Goal: Information Seeking & Learning: Learn about a topic

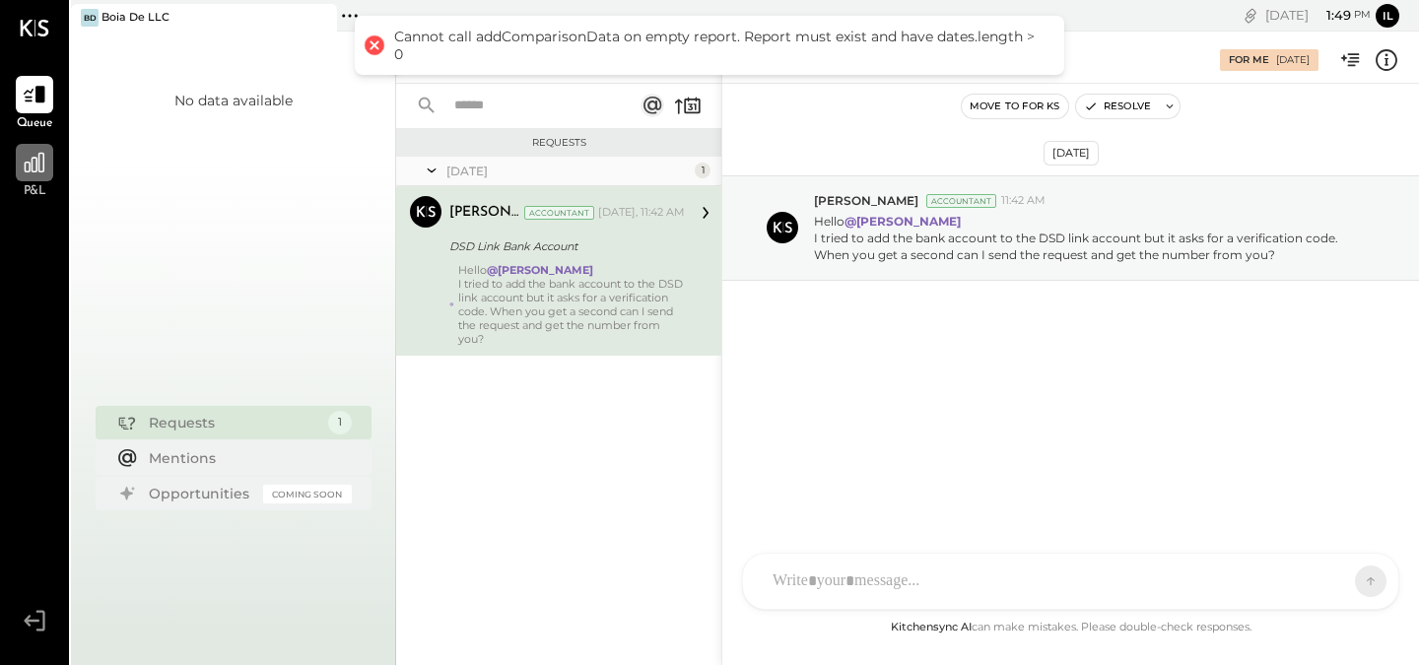
click at [51, 175] on div at bounding box center [34, 162] width 37 height 37
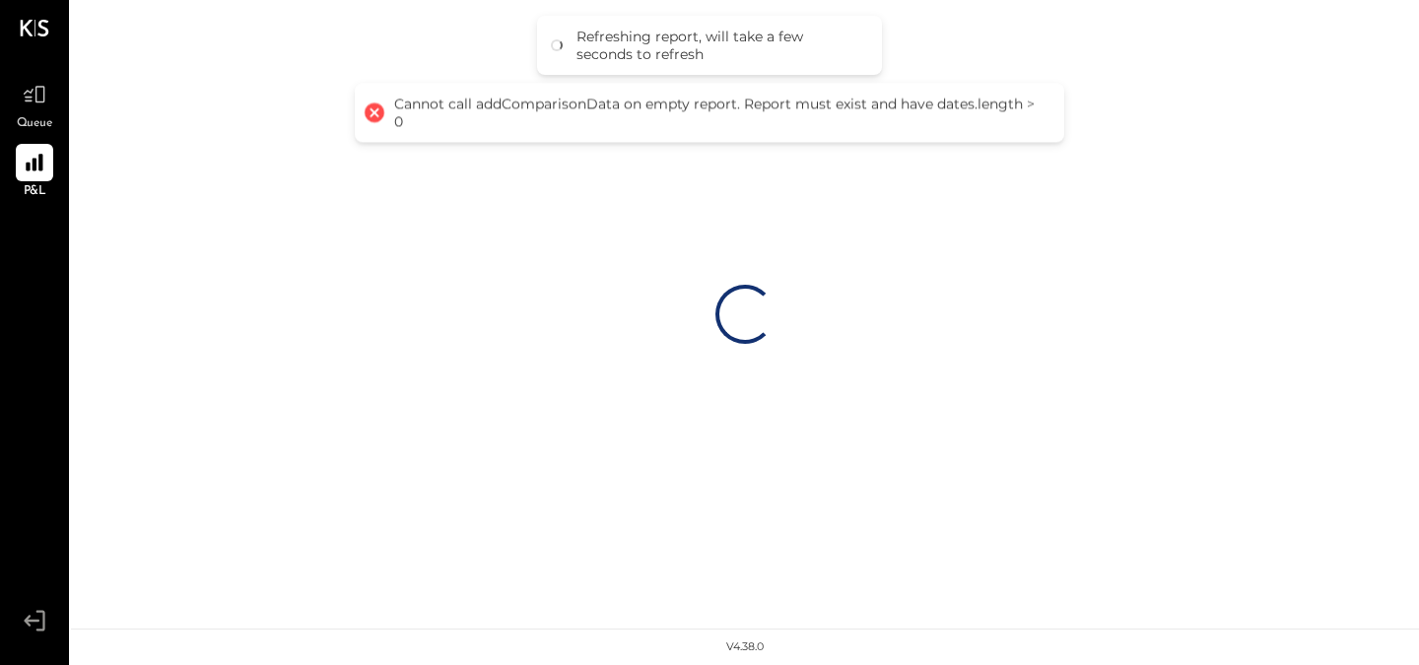
click at [371, 111] on div at bounding box center [375, 113] width 28 height 28
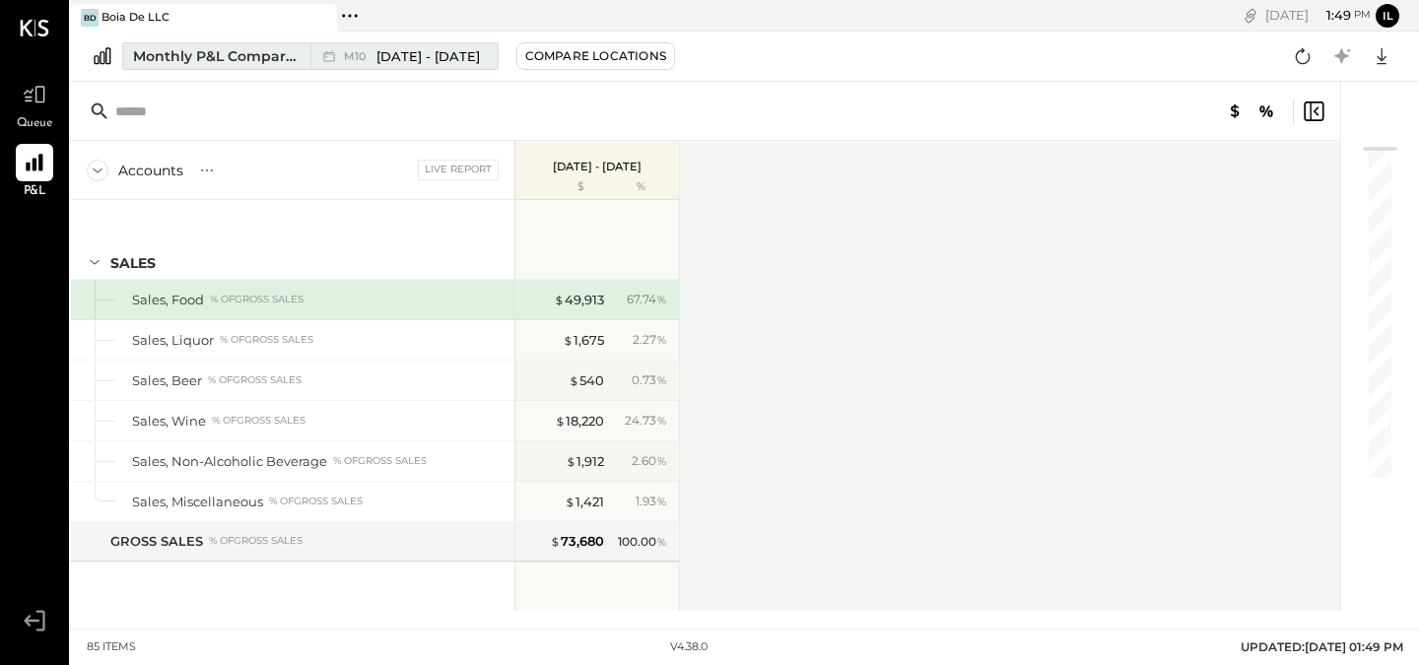
click at [457, 63] on span "[DATE] - [DATE]" at bounding box center [427, 56] width 103 height 19
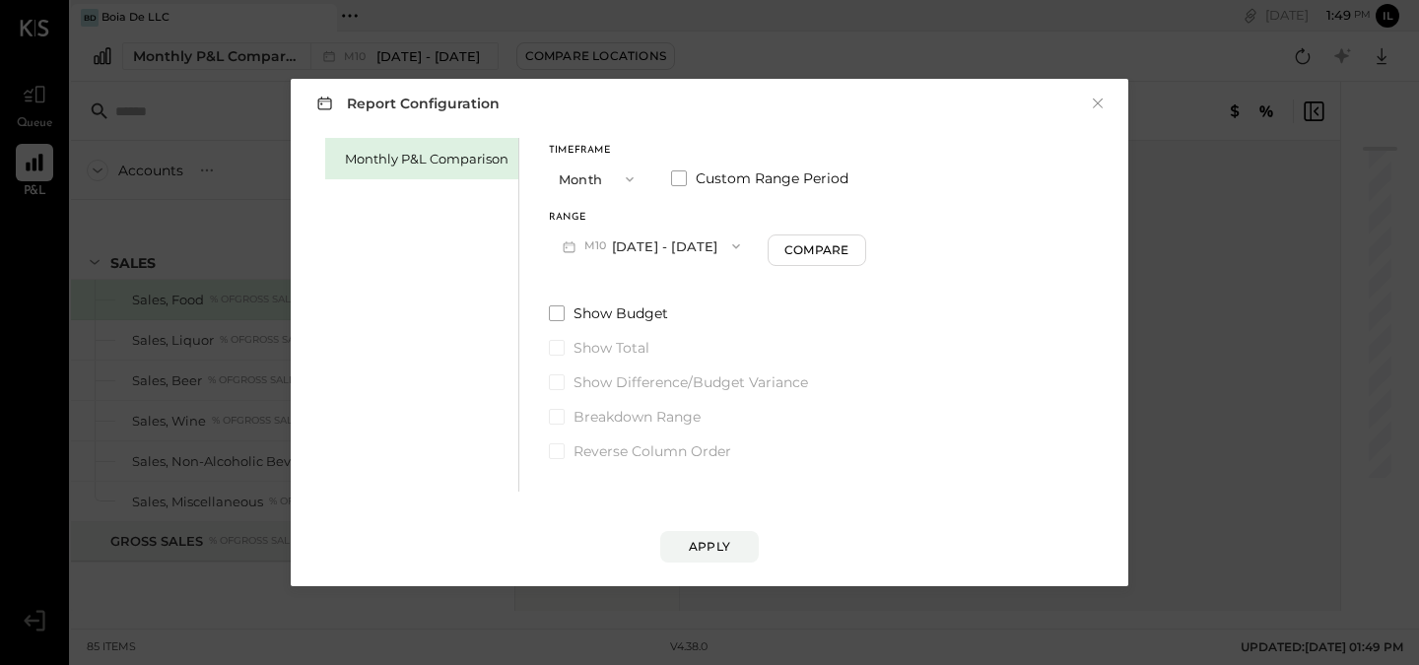
click at [667, 251] on button "M10 [DATE] - [DATE]" at bounding box center [651, 246] width 205 height 36
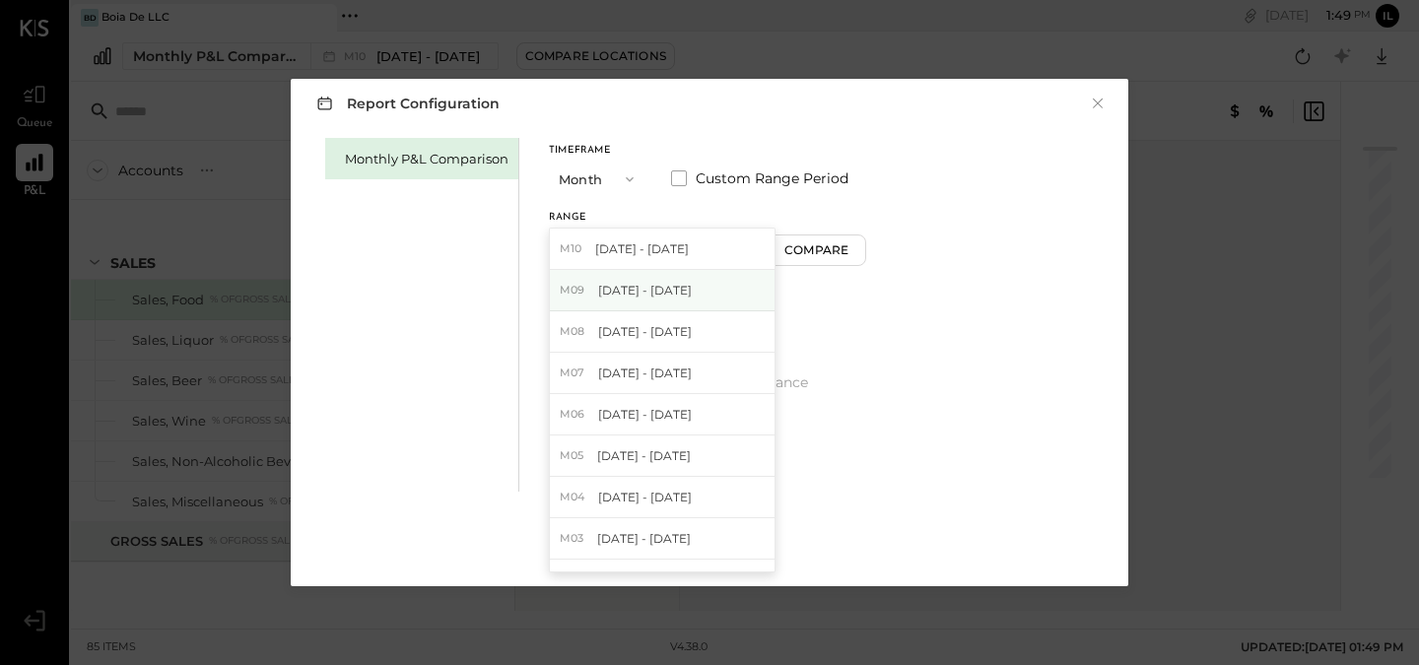
click at [665, 288] on span "[DATE] - [DATE]" at bounding box center [645, 290] width 94 height 17
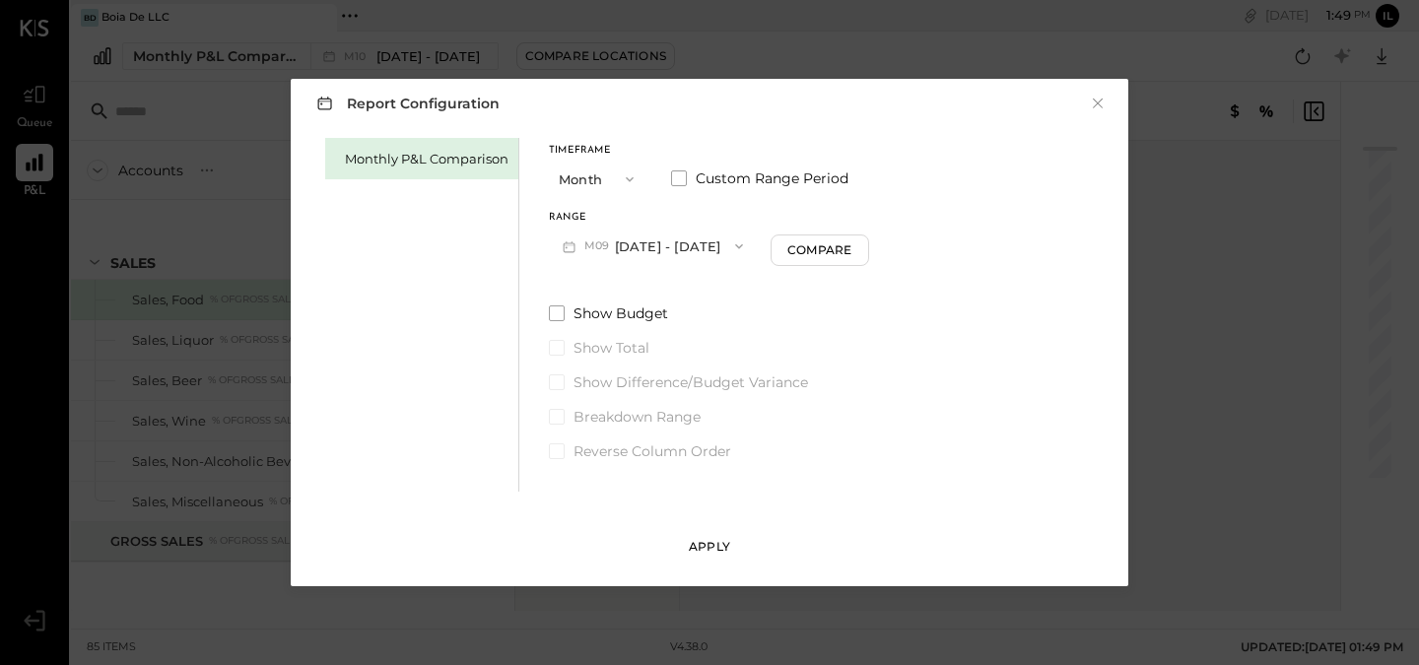
click at [699, 554] on div "Apply" at bounding box center [709, 546] width 41 height 17
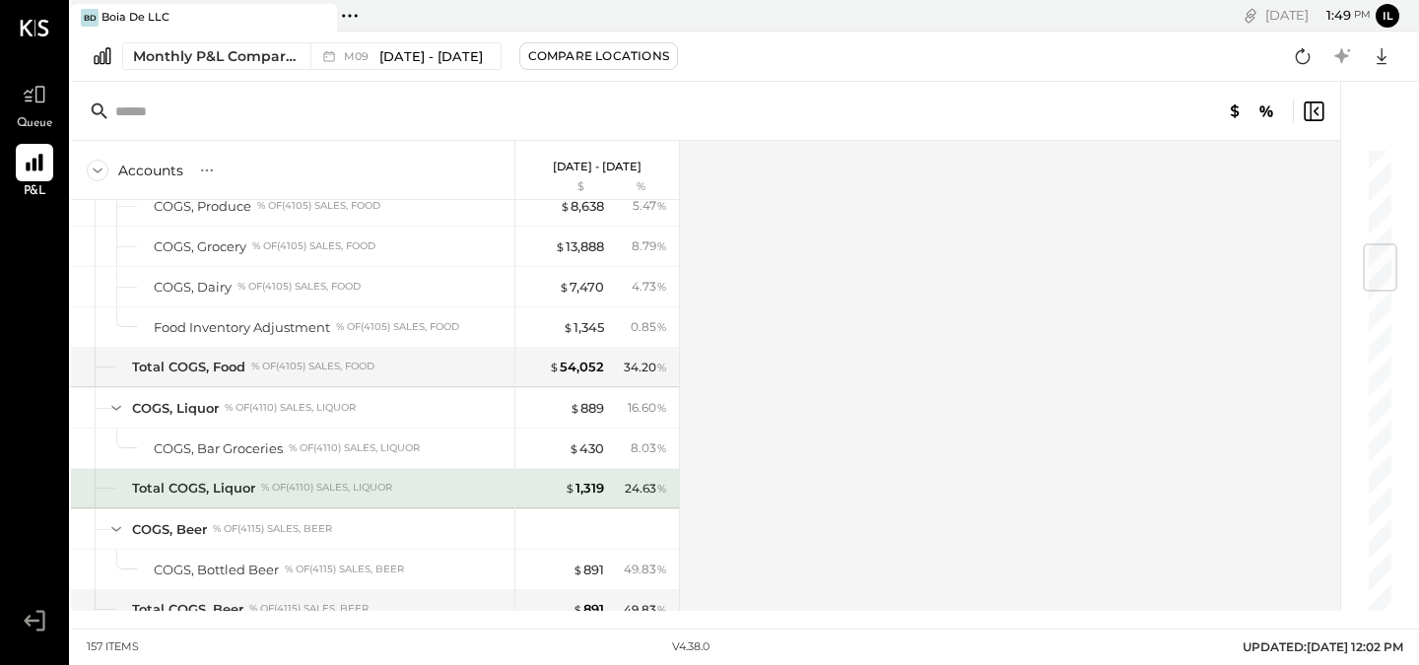
scroll to position [817, 0]
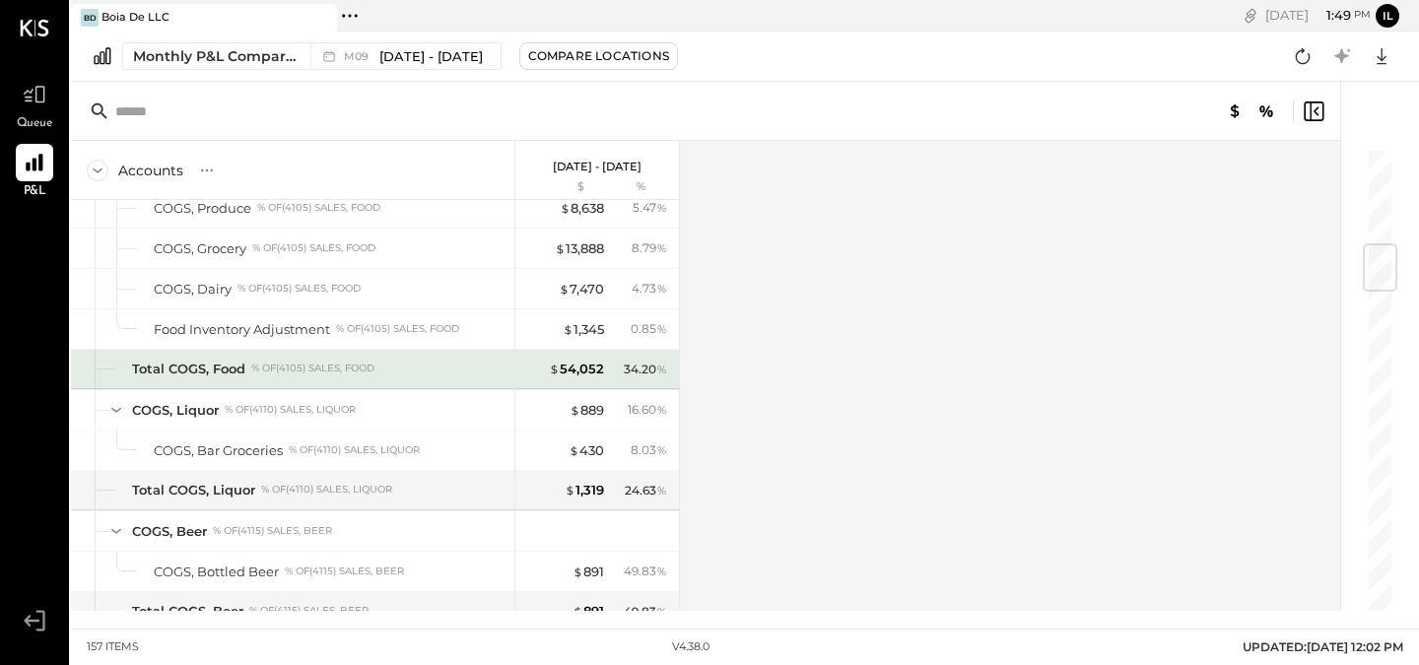
click at [628, 370] on div "34.20 %" at bounding box center [645, 370] width 43 height 18
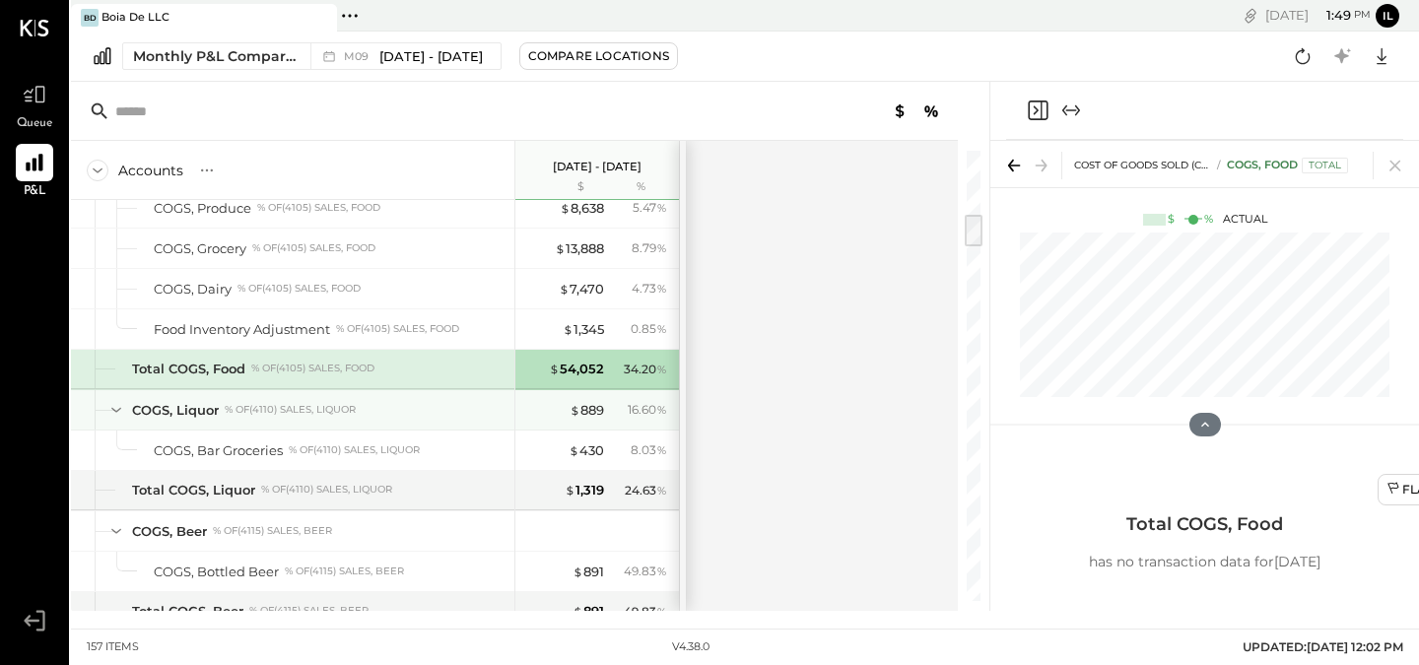
click at [468, 413] on div "COGS, Liquor % of (4110) Sales, Liquor" at bounding box center [319, 410] width 374 height 19
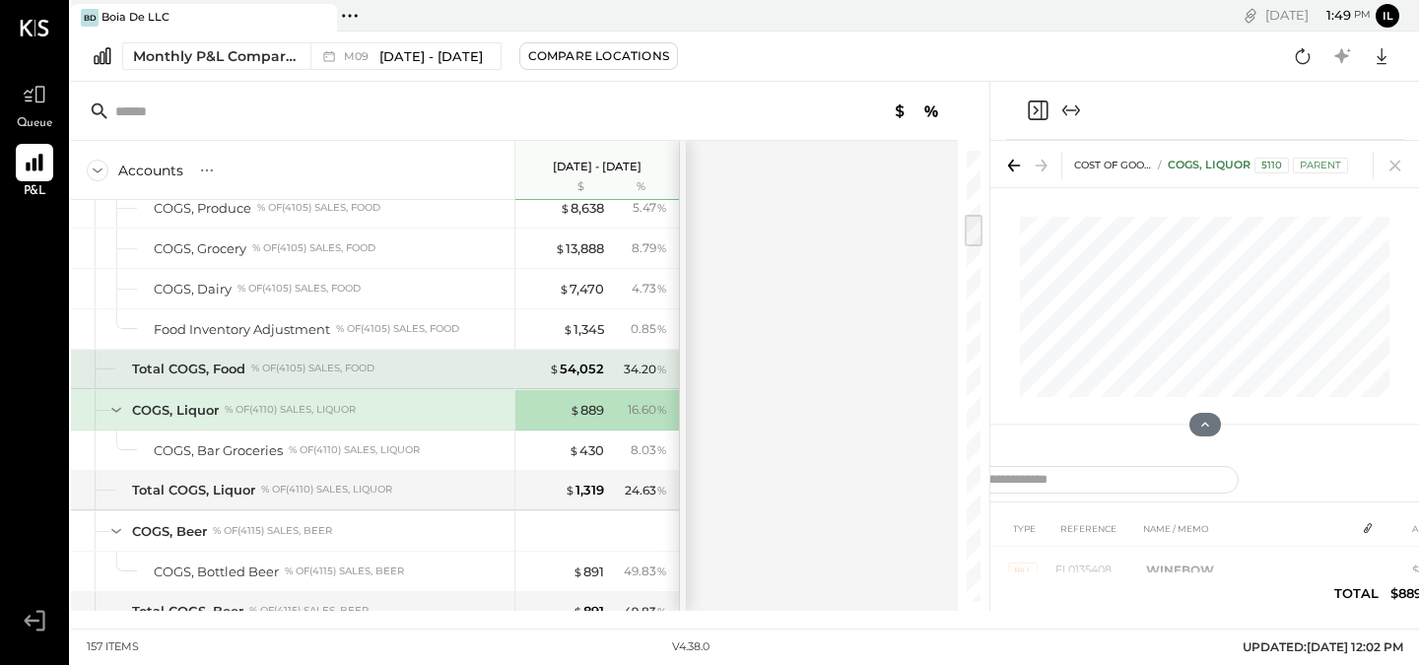
click at [439, 379] on div "Total COGS, Food % of (4105) Sales, Food" at bounding box center [292, 369] width 443 height 39
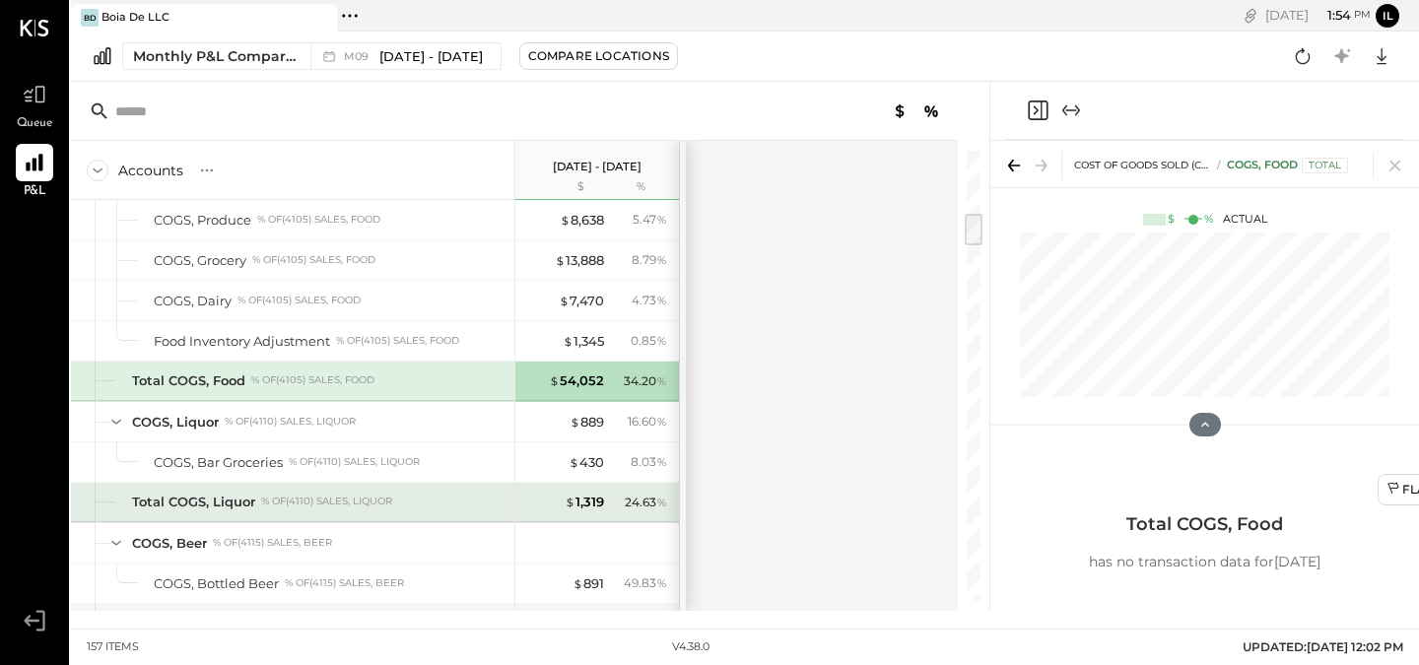
scroll to position [806, 0]
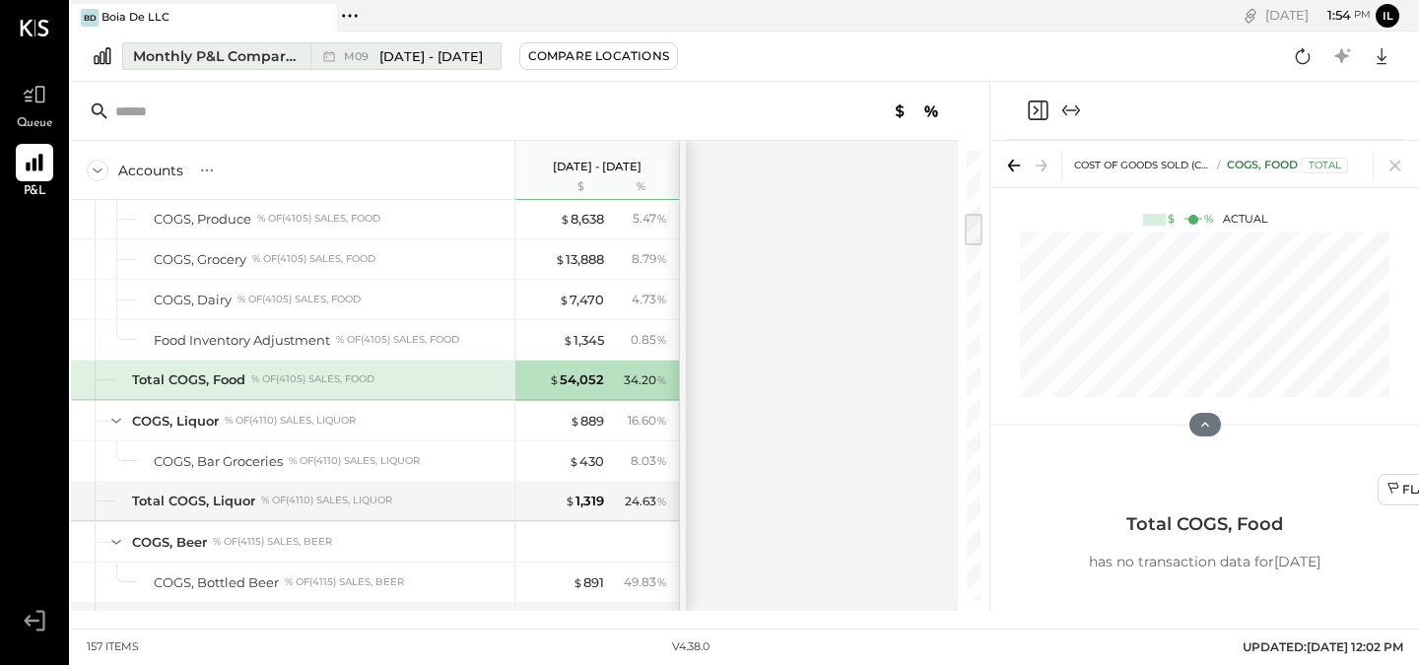
click at [396, 52] on span "[DATE] - [DATE]" at bounding box center [430, 56] width 103 height 19
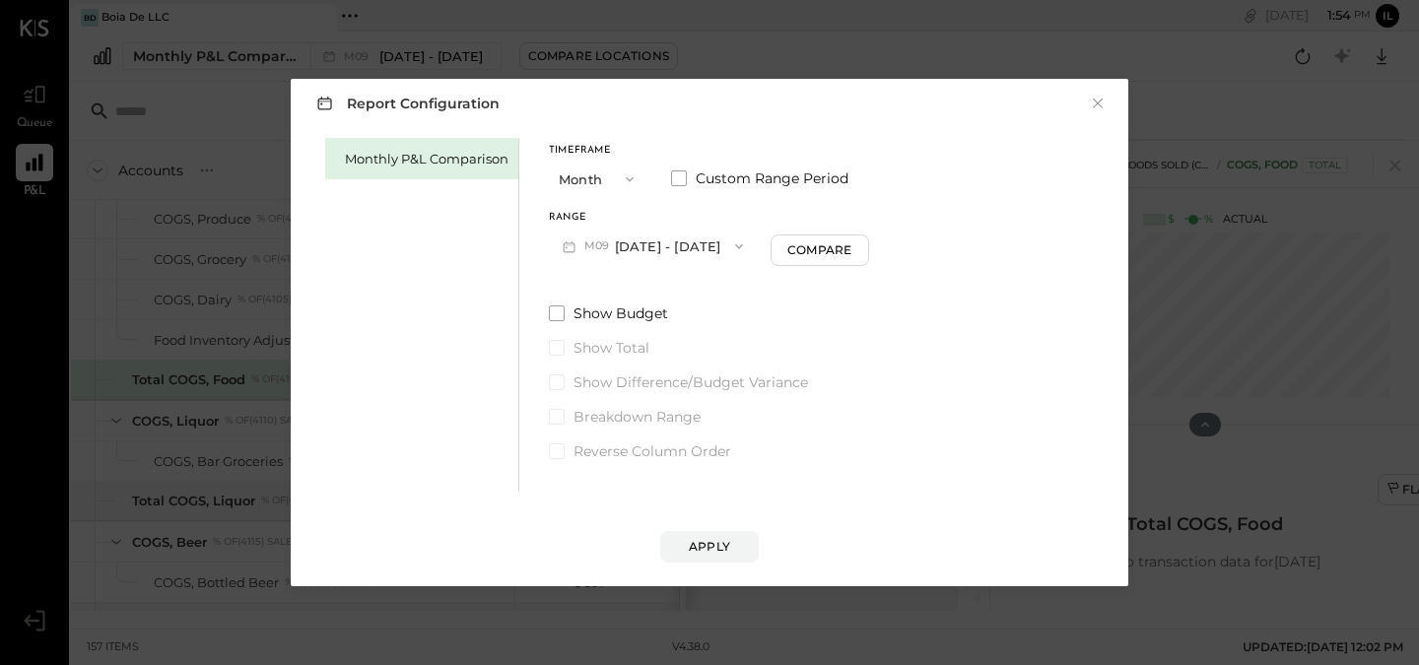
click at [1116, 102] on div "Report Configuration × Monthly P&L Comparison Timeframe Month Custom Range Peri…" at bounding box center [710, 333] width 838 height 508
click at [1107, 102] on div "Report Configuration ×" at bounding box center [709, 103] width 798 height 29
click at [1092, 98] on button "×" at bounding box center [1098, 104] width 18 height 20
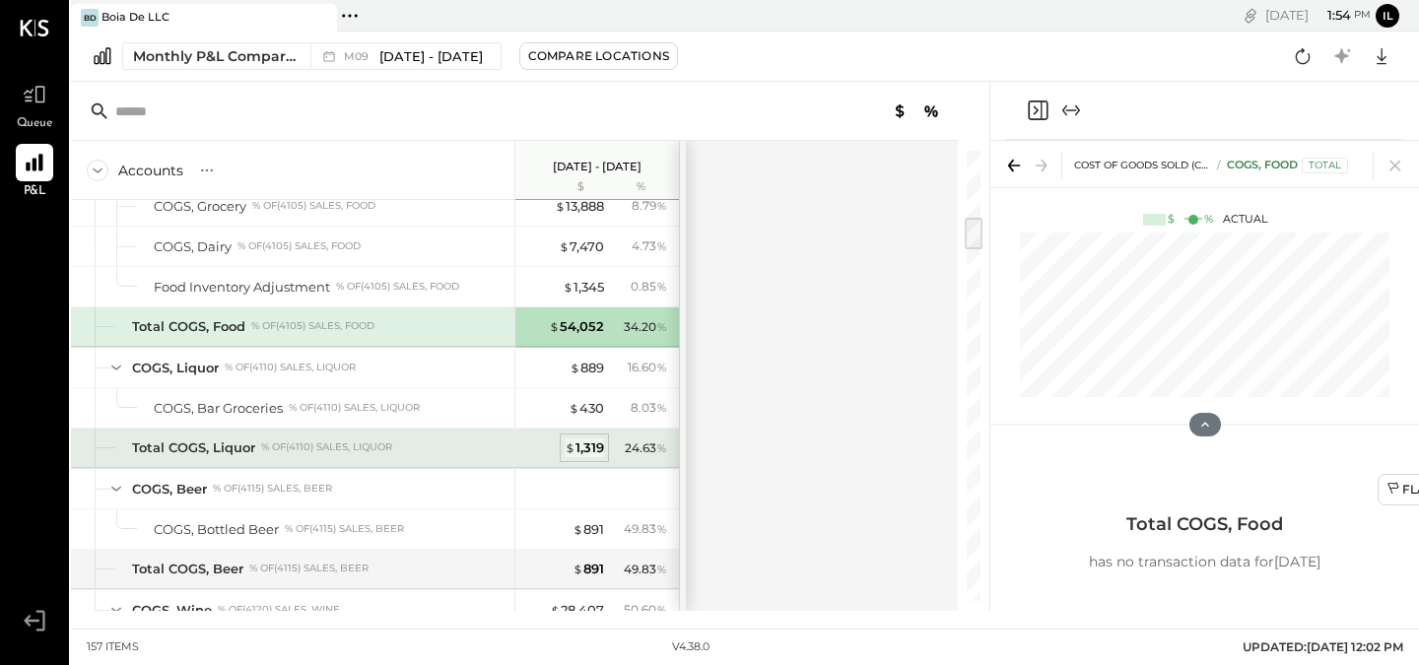
scroll to position [855, 0]
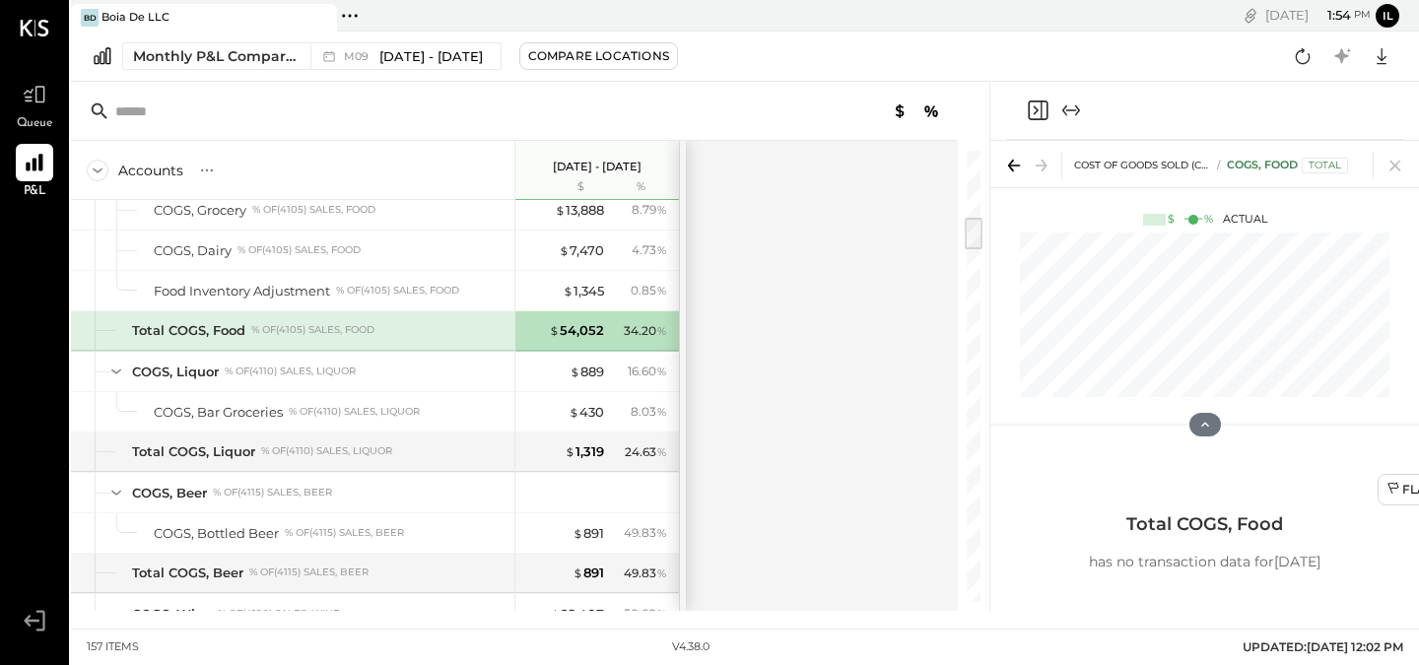
click at [93, 172] on icon at bounding box center [98, 171] width 22 height 22
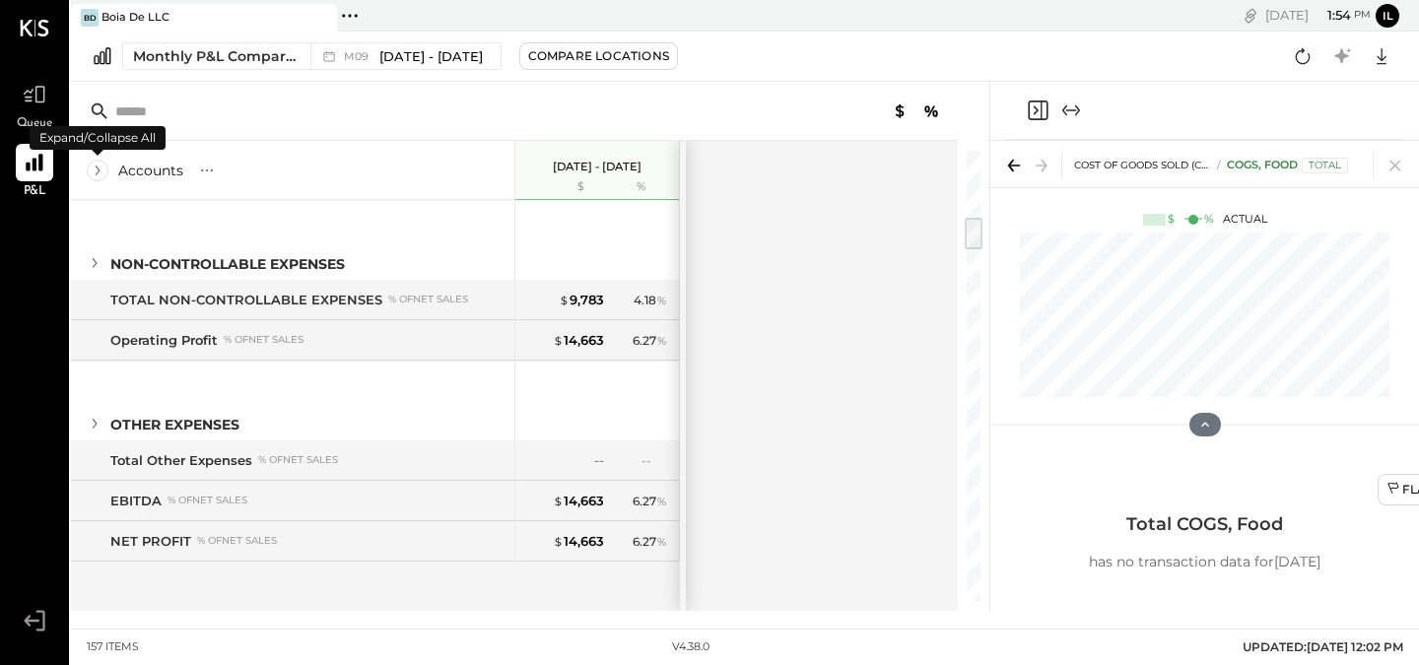
click at [93, 172] on icon at bounding box center [98, 171] width 22 height 22
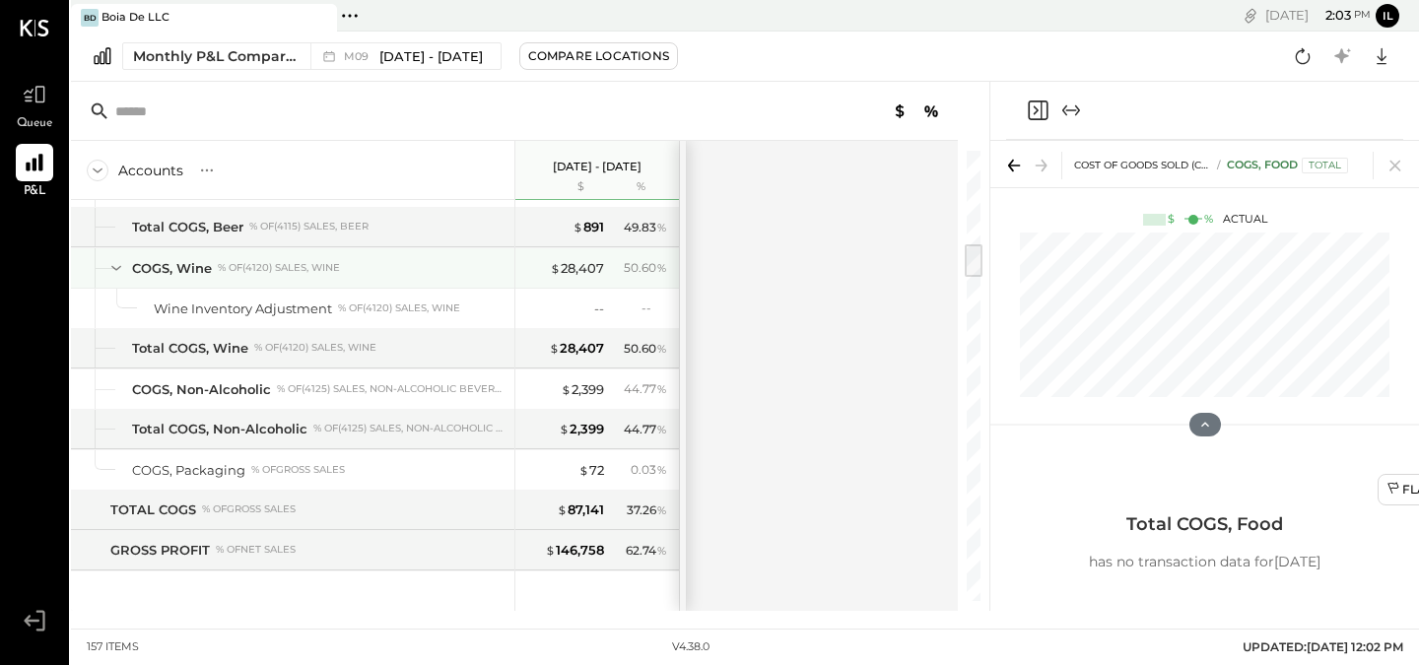
scroll to position [1209, 0]
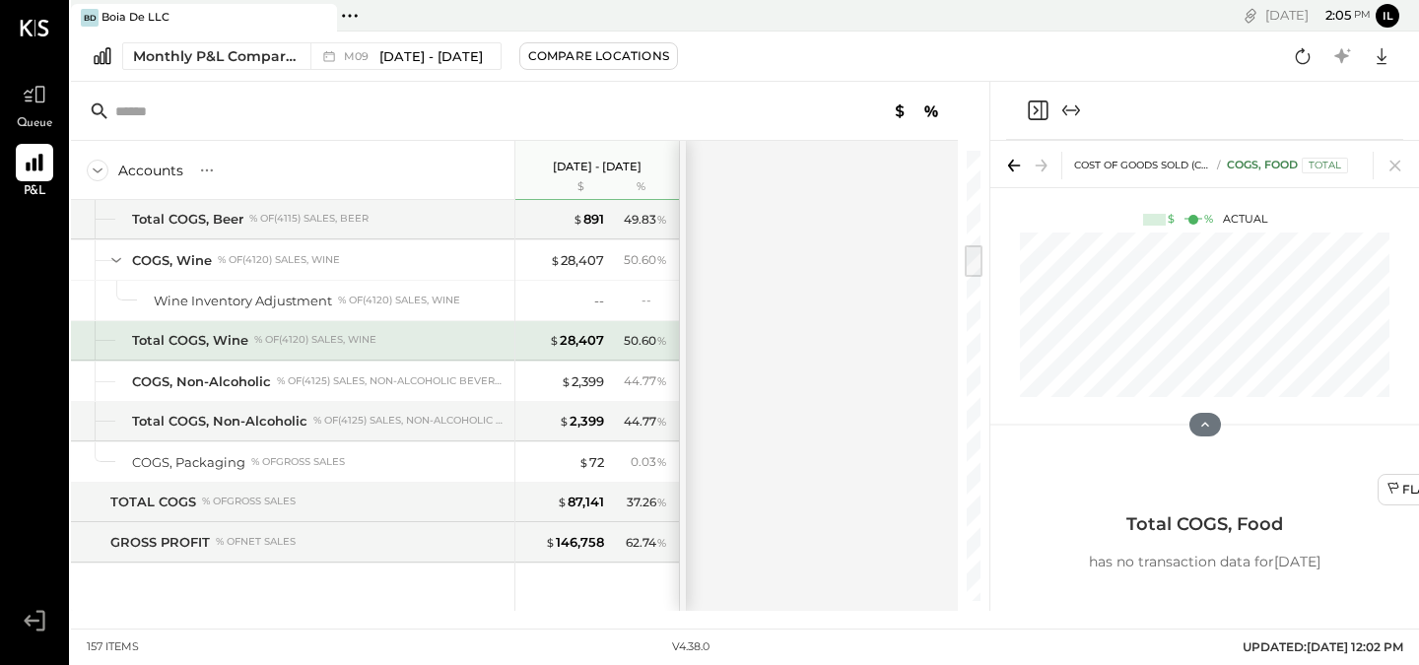
click at [441, 344] on div "Total COGS, Wine % of (4120) Sales, Wine" at bounding box center [319, 340] width 374 height 19
click at [437, 342] on div "Total COGS, Wine % of (4120) Sales, Wine" at bounding box center [319, 340] width 374 height 19
click at [320, 339] on div "% of (4120) Sales, Wine" at bounding box center [315, 340] width 122 height 14
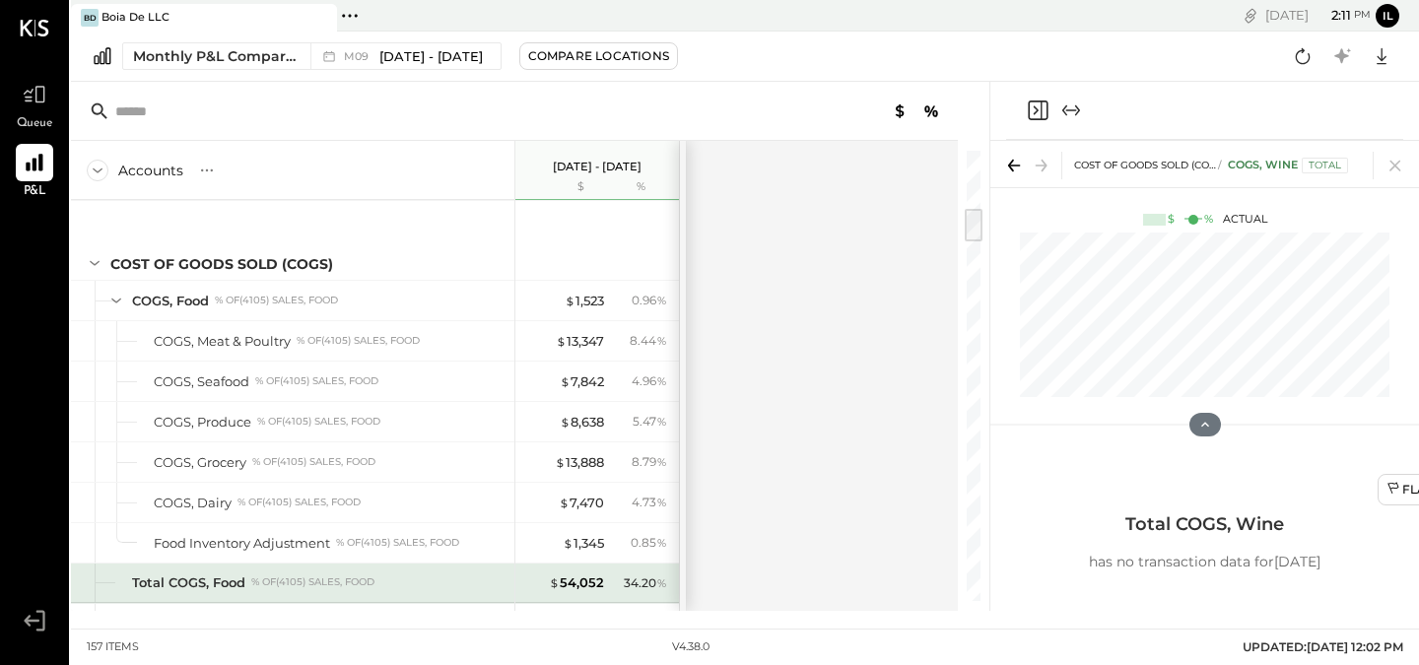
scroll to position [751, 0]
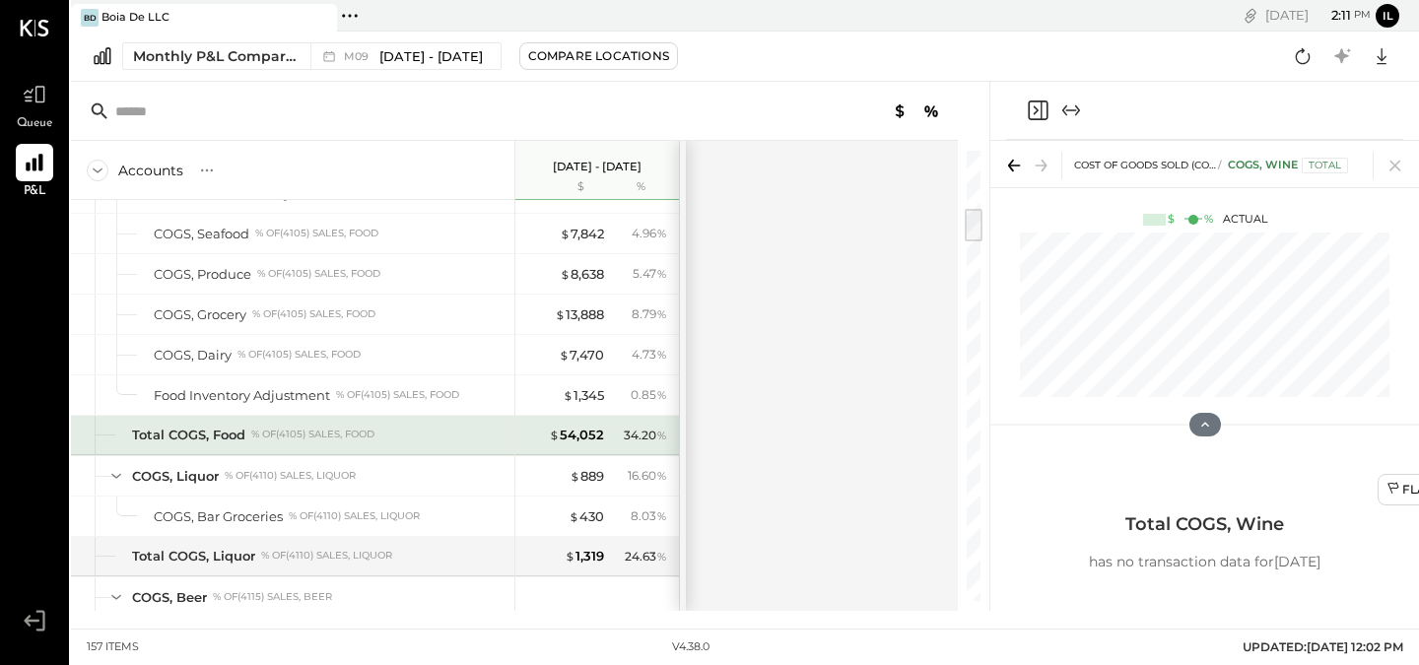
click at [647, 438] on div "34.20 %" at bounding box center [645, 436] width 43 height 18
click at [638, 427] on div "34.20 %" at bounding box center [645, 436] width 43 height 18
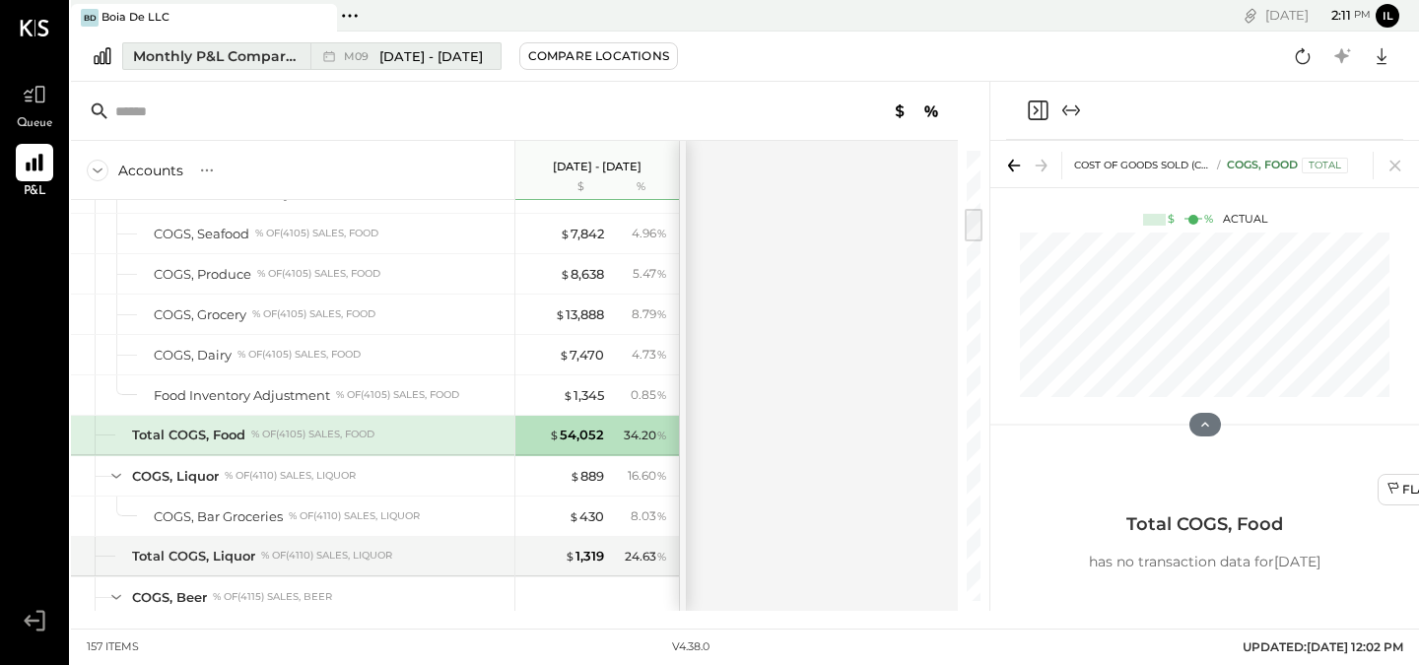
click at [450, 47] on span "[DATE] - [DATE]" at bounding box center [430, 56] width 103 height 19
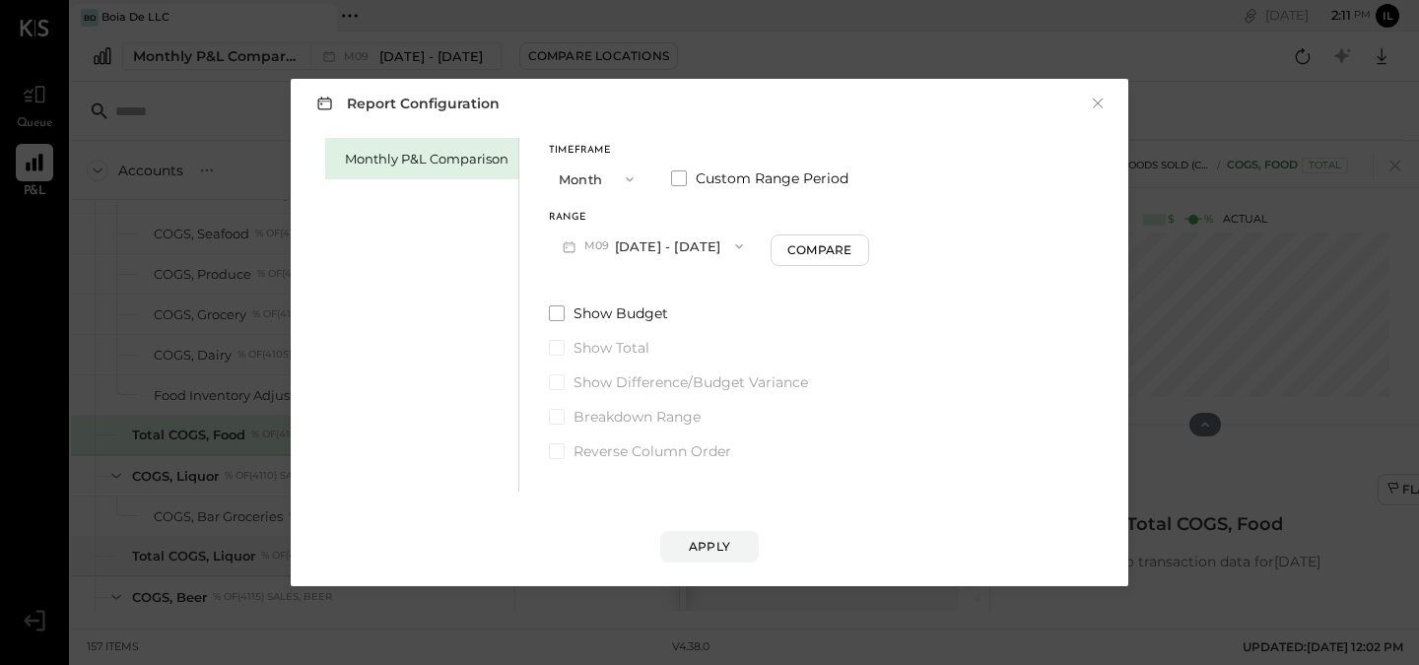
click at [602, 181] on button "Month" at bounding box center [598, 179] width 99 height 36
click at [683, 130] on div "Report Configuration × Monthly P&L Comparison Timeframe Month Month Quarter YTD…" at bounding box center [710, 333] width 838 height 508
click at [641, 243] on button "M09 [DATE] - [DATE]" at bounding box center [653, 246] width 208 height 36
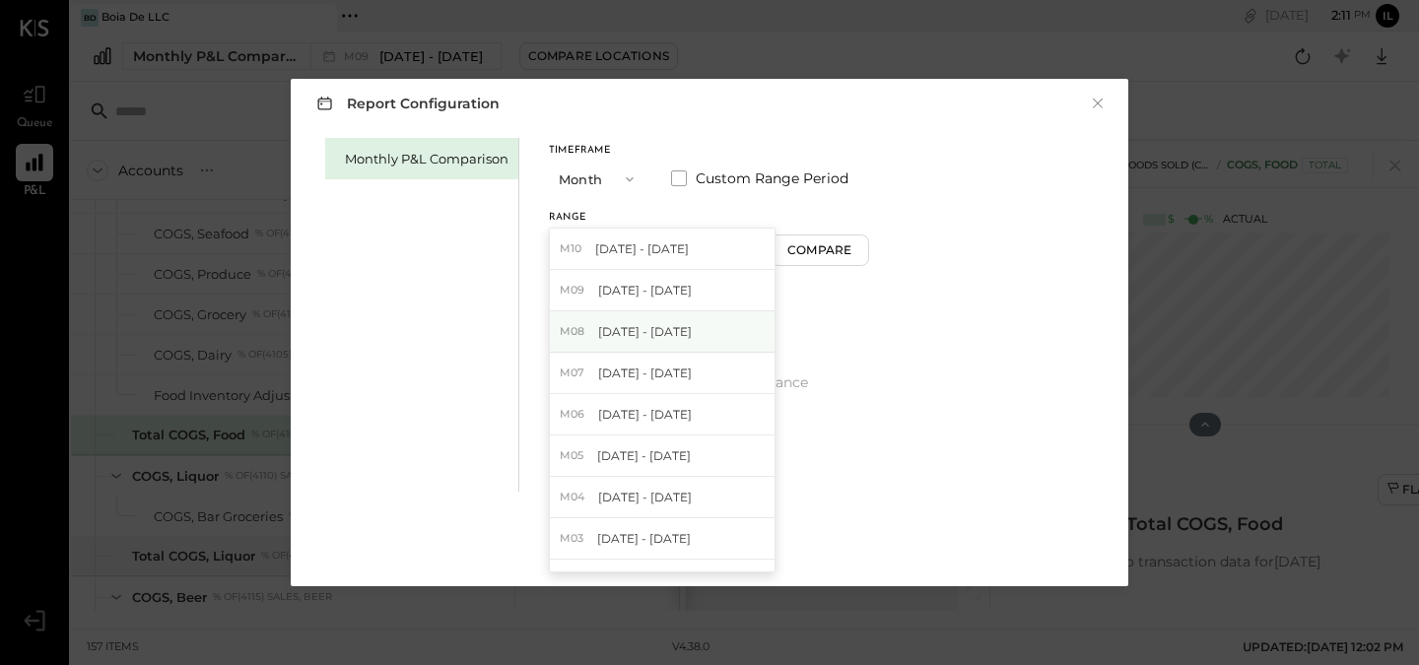
click at [640, 329] on span "[DATE] - [DATE]" at bounding box center [645, 331] width 94 height 17
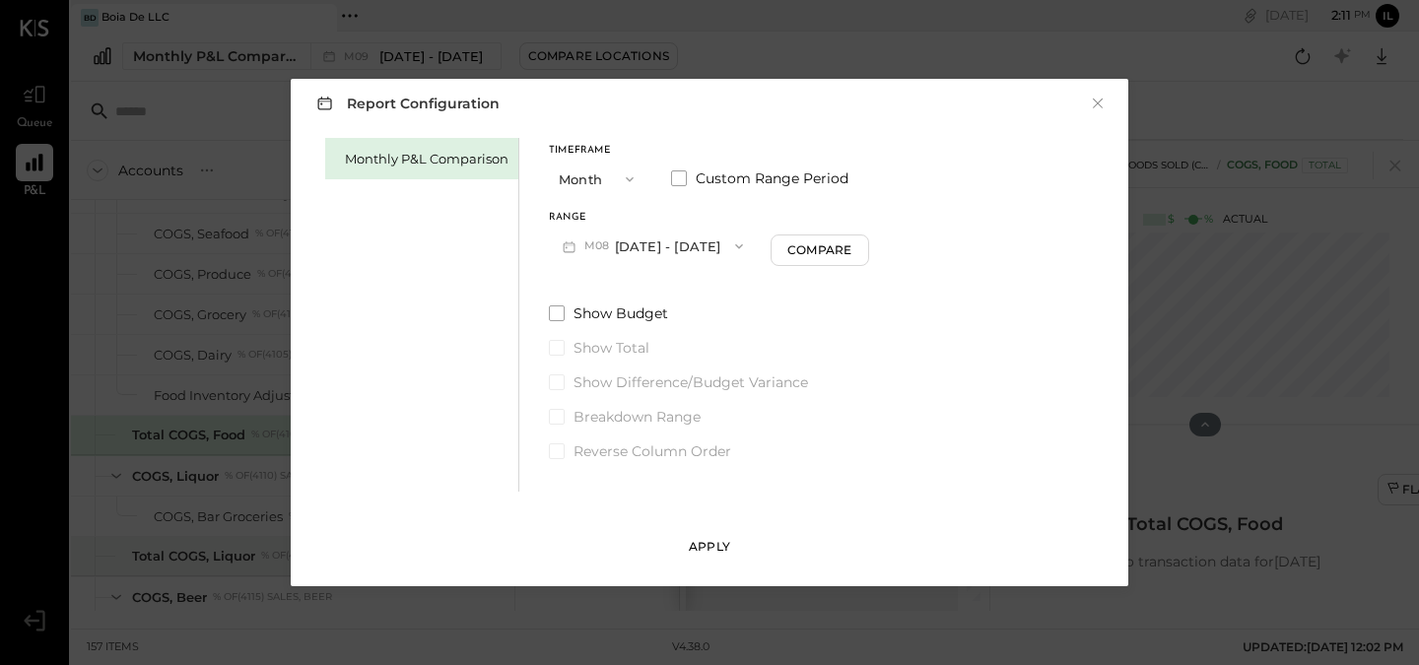
click at [723, 537] on button "Apply" at bounding box center [709, 547] width 99 height 32
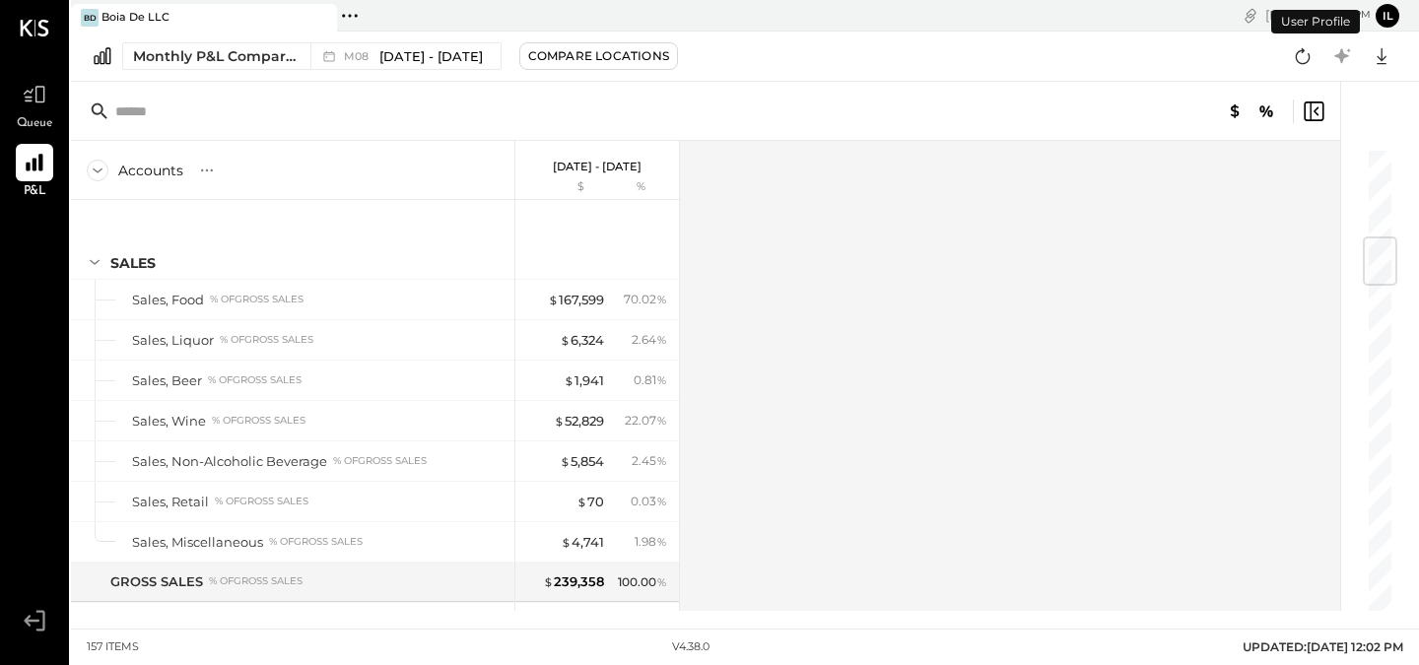
scroll to position [761, 0]
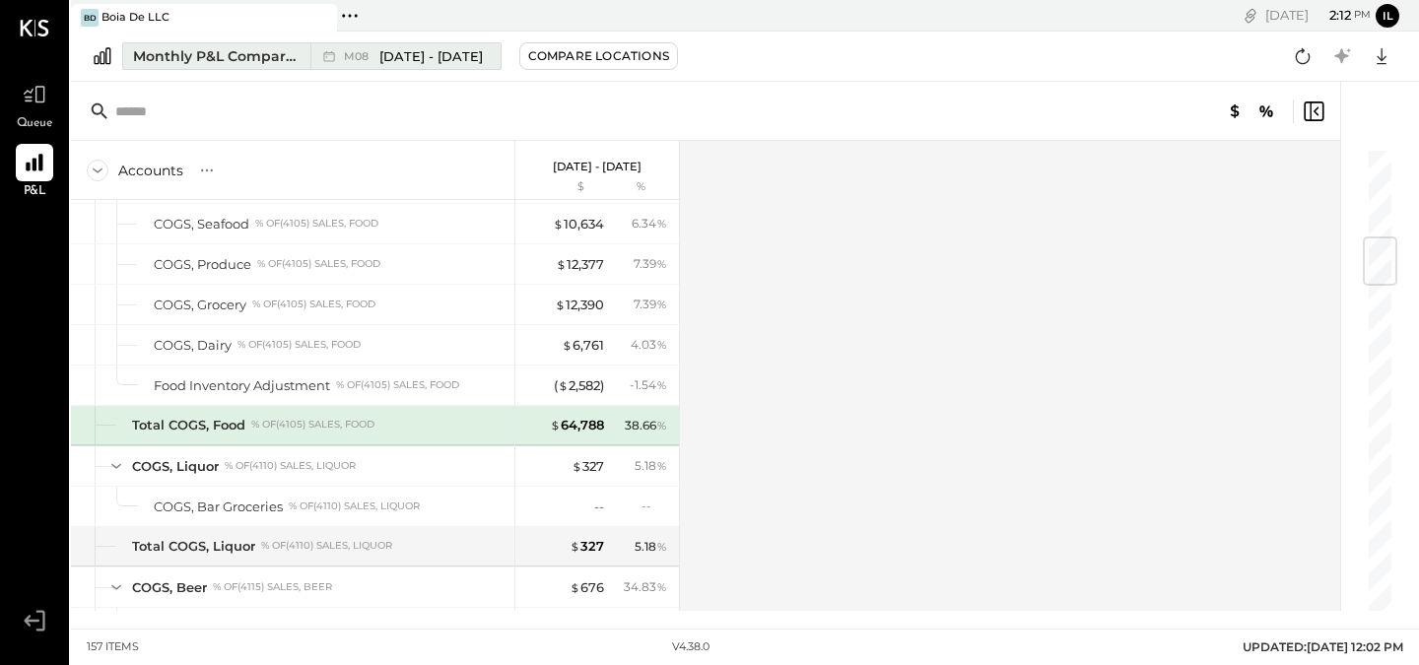
click at [451, 63] on span "[DATE] - [DATE]" at bounding box center [430, 56] width 103 height 19
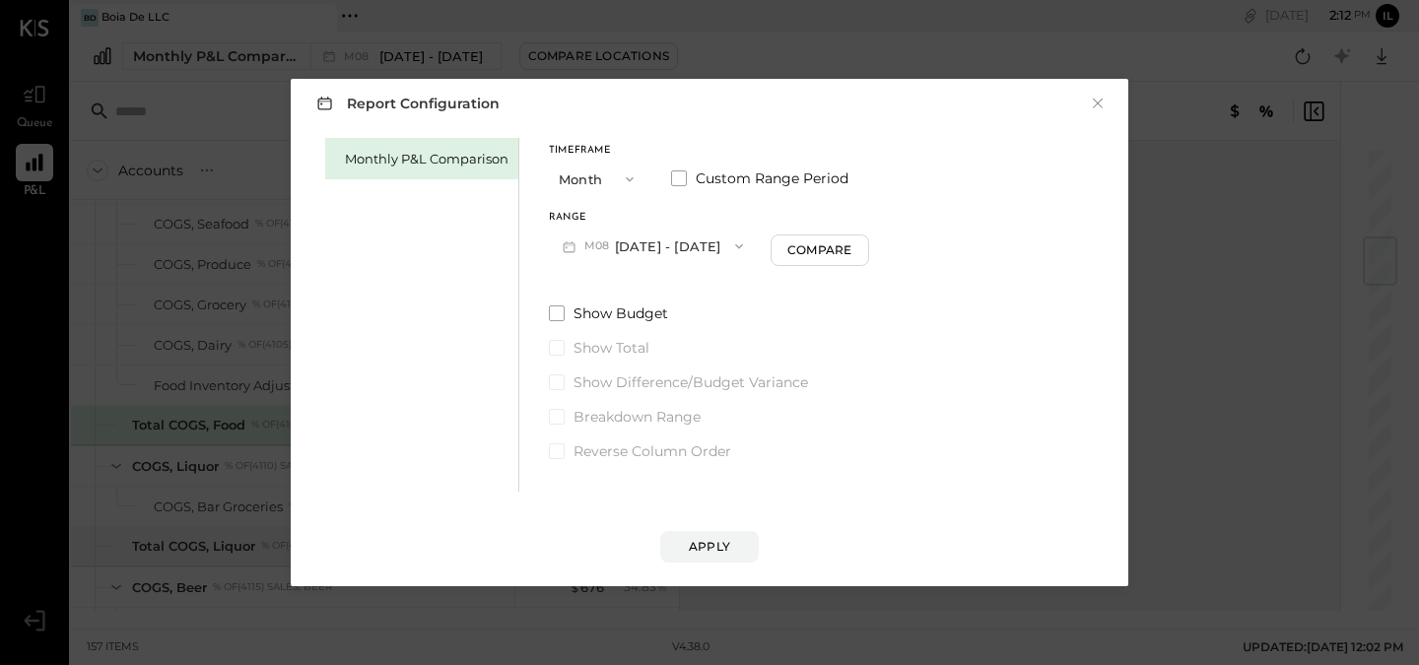
click at [609, 239] on span "M08" at bounding box center [599, 246] width 31 height 16
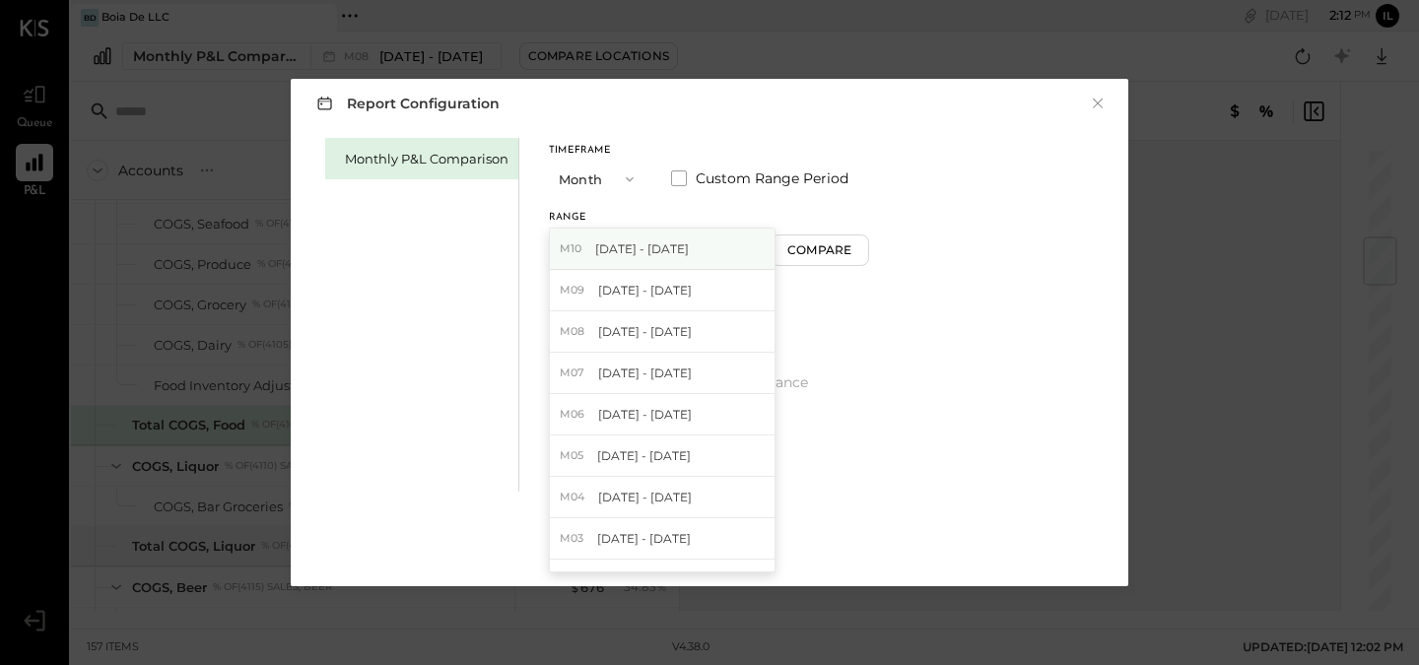
click at [677, 251] on span "[DATE] - [DATE]" at bounding box center [642, 248] width 94 height 17
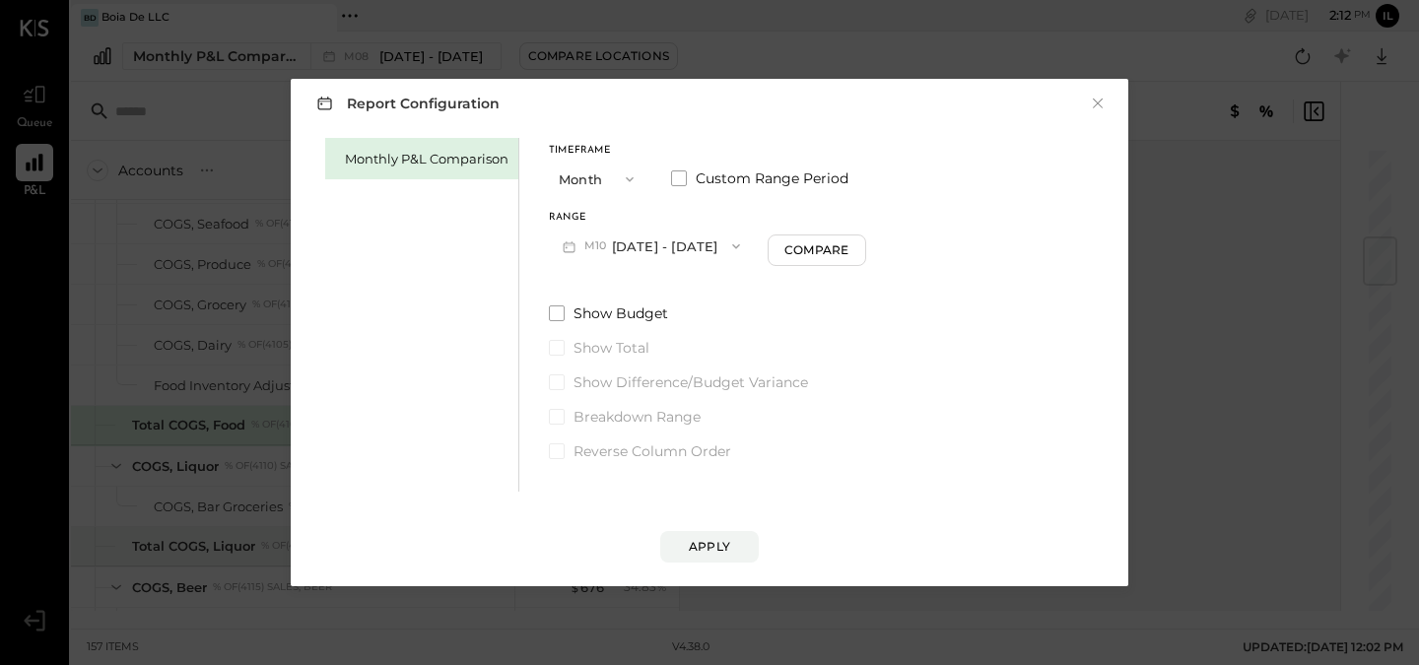
click at [644, 253] on button "M10 [DATE] - [DATE]" at bounding box center [651, 246] width 205 height 36
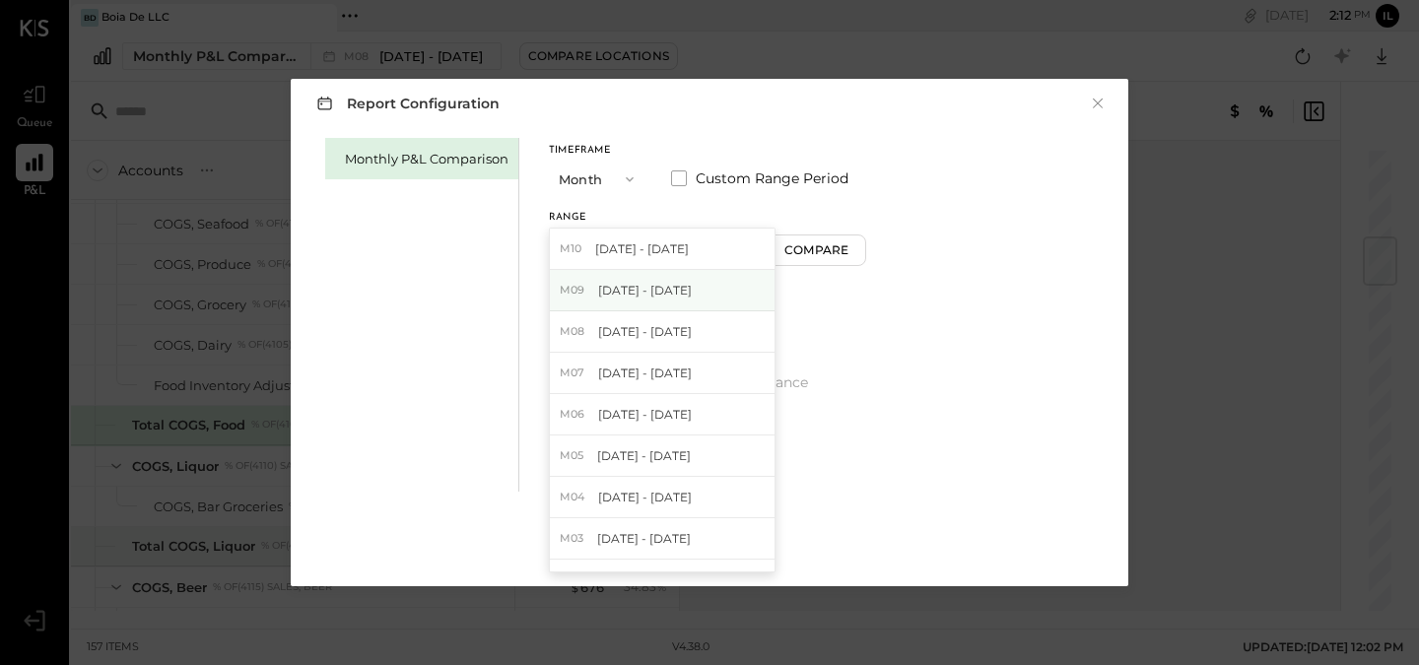
click at [646, 282] on span "[DATE] - [DATE]" at bounding box center [645, 290] width 94 height 17
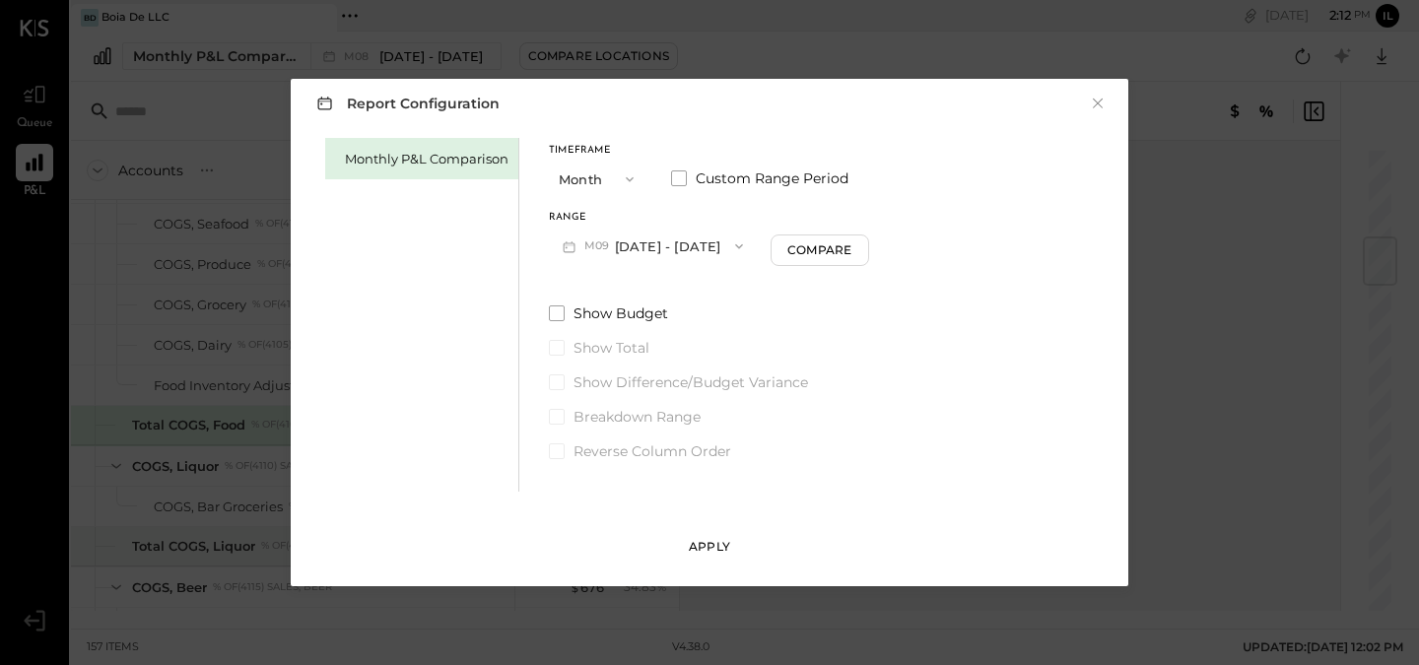
click at [703, 554] on div "Apply" at bounding box center [709, 546] width 41 height 17
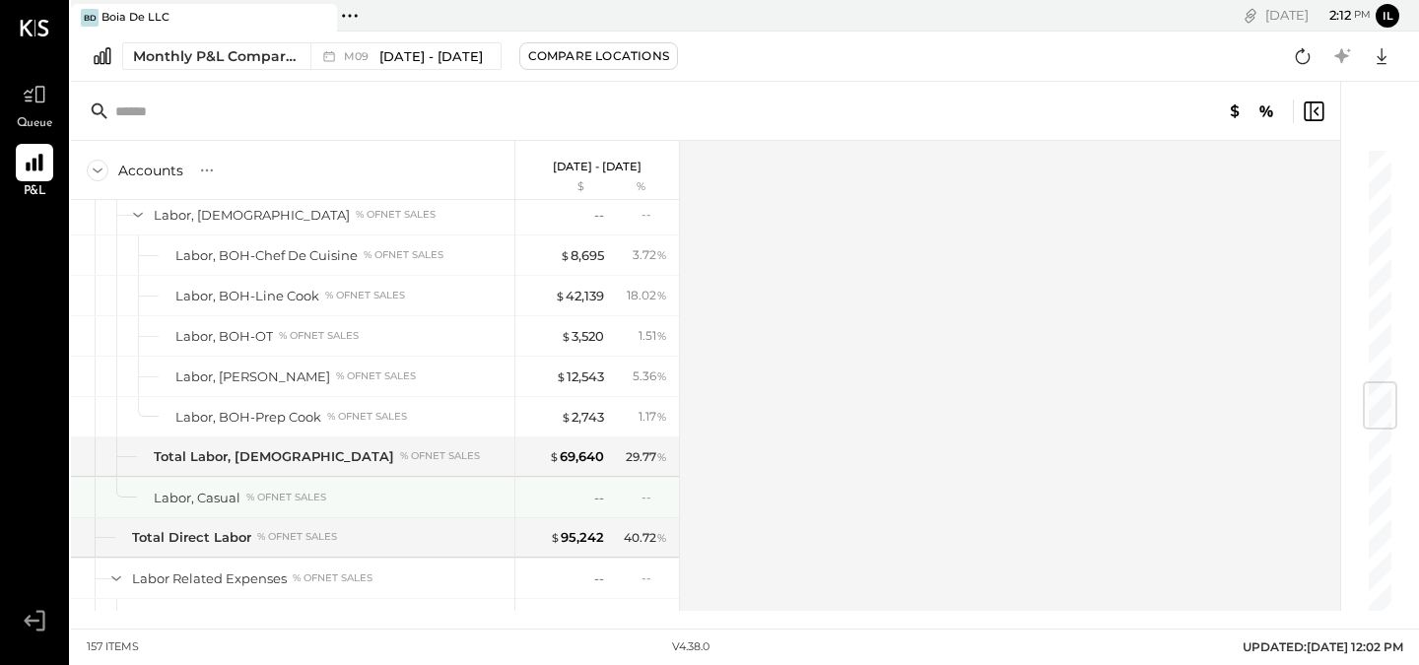
scroll to position [1984, 0]
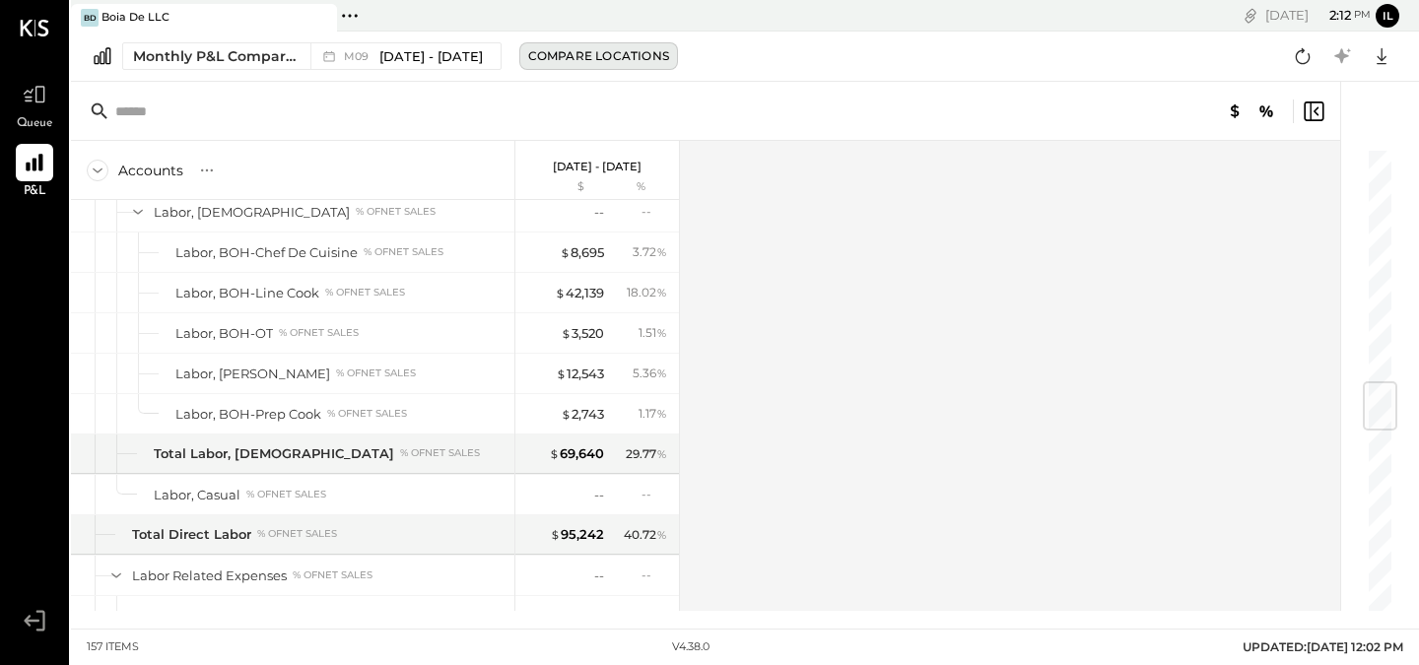
click at [519, 62] on button "Compare Locations" at bounding box center [598, 56] width 159 height 28
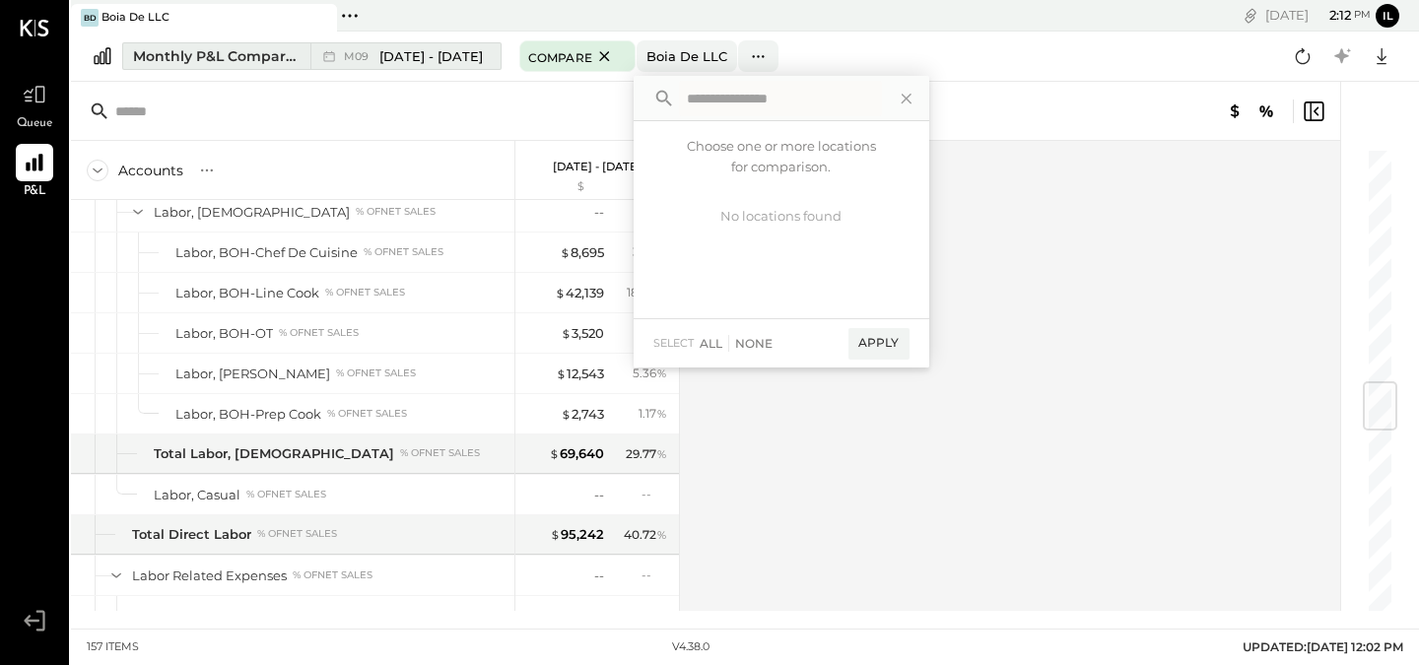
click at [482, 69] on button "Monthly P&L Comparison M09 [DATE] - [DATE]" at bounding box center [311, 56] width 379 height 28
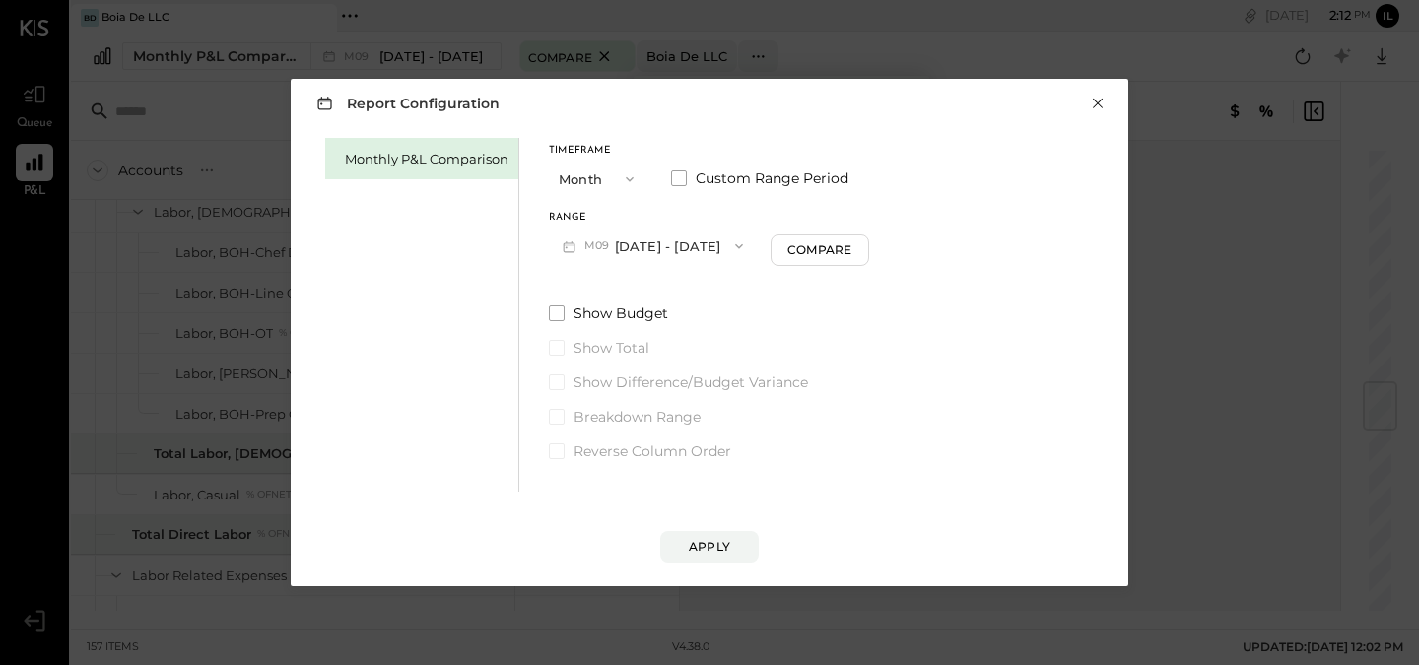
click at [1097, 113] on button "×" at bounding box center [1098, 104] width 18 height 20
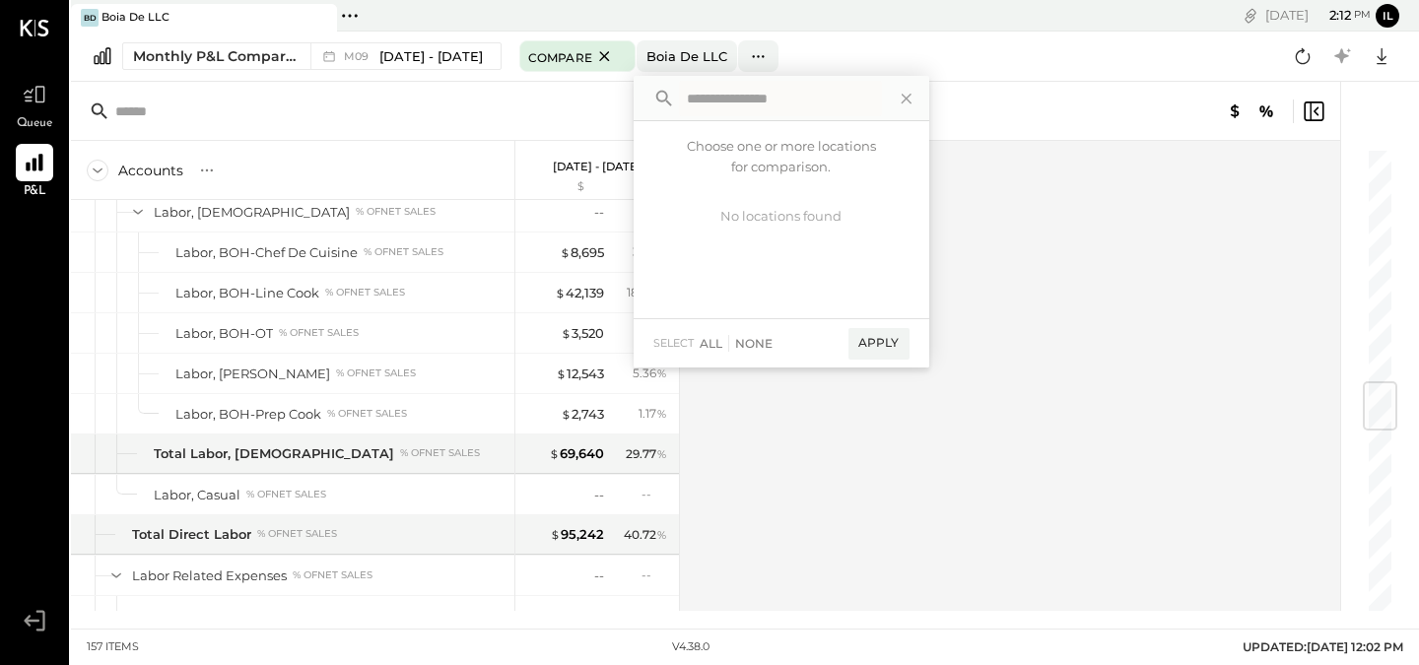
click at [1086, 101] on div at bounding box center [1077, 112] width 500 height 24
click at [1058, 263] on div "Accounts S % GL [DATE] - [DATE] $ % SALES Sales, Food % of GROSS SALES Sales, L…" at bounding box center [707, 376] width 1272 height 470
click at [903, 94] on icon at bounding box center [906, 99] width 10 height 10
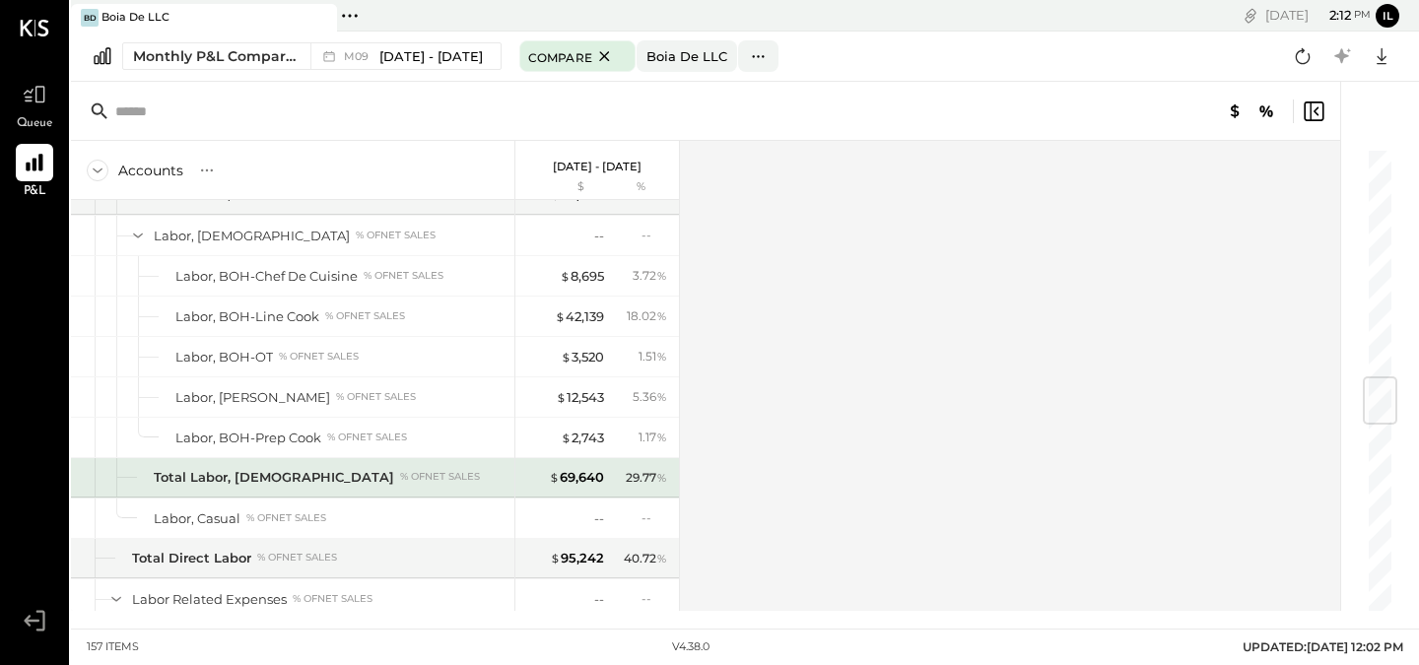
scroll to position [1941, 0]
